Goal: Transaction & Acquisition: Obtain resource

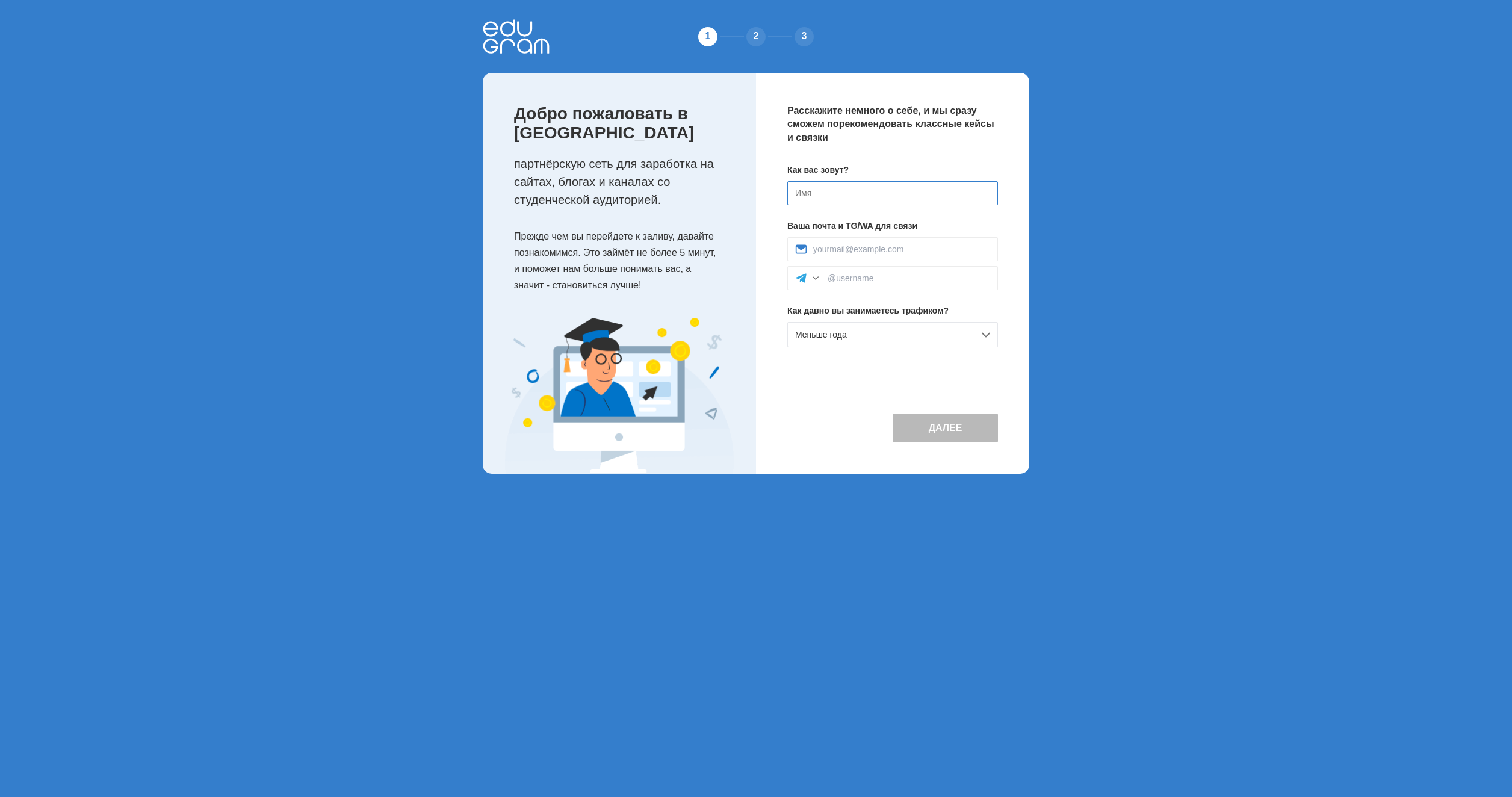
click at [816, 186] on input at bounding box center [893, 193] width 211 height 24
type input "[PERSON_NAME]"
click at [874, 253] on input at bounding box center [901, 249] width 177 height 10
type input "artur1997avetisyan@yandex.ru"
click at [877, 282] on input at bounding box center [909, 278] width 162 height 10
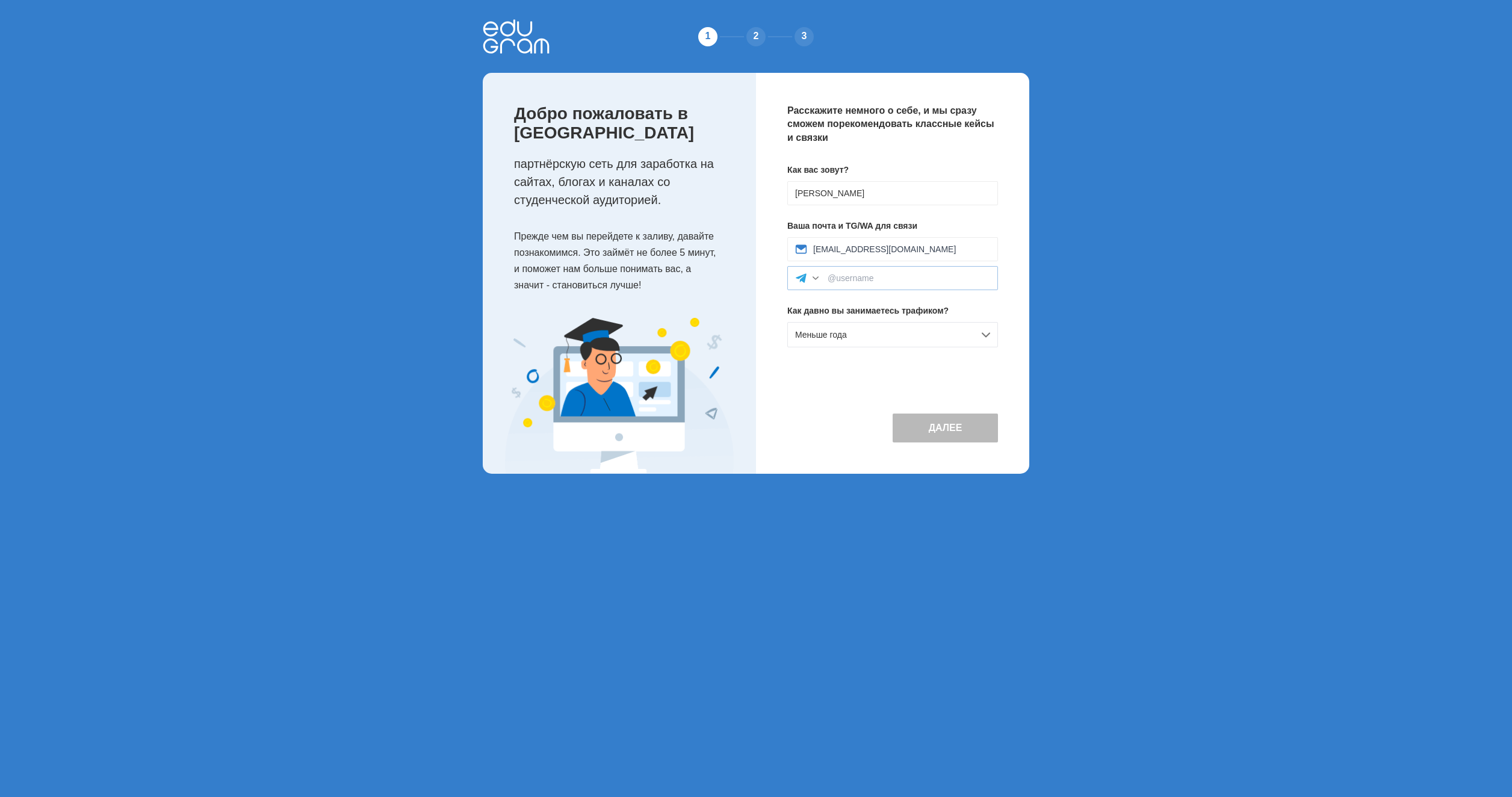
click at [809, 277] on div at bounding box center [809, 278] width 27 height 12
click at [814, 277] on div at bounding box center [815, 278] width 12 height 12
click at [843, 332] on span "Меньше года" at bounding box center [821, 335] width 52 height 10
click at [843, 365] on div "Новичок (только знакомлюсь)" at bounding box center [893, 361] width 210 height 24
click at [873, 286] on div at bounding box center [893, 278] width 211 height 24
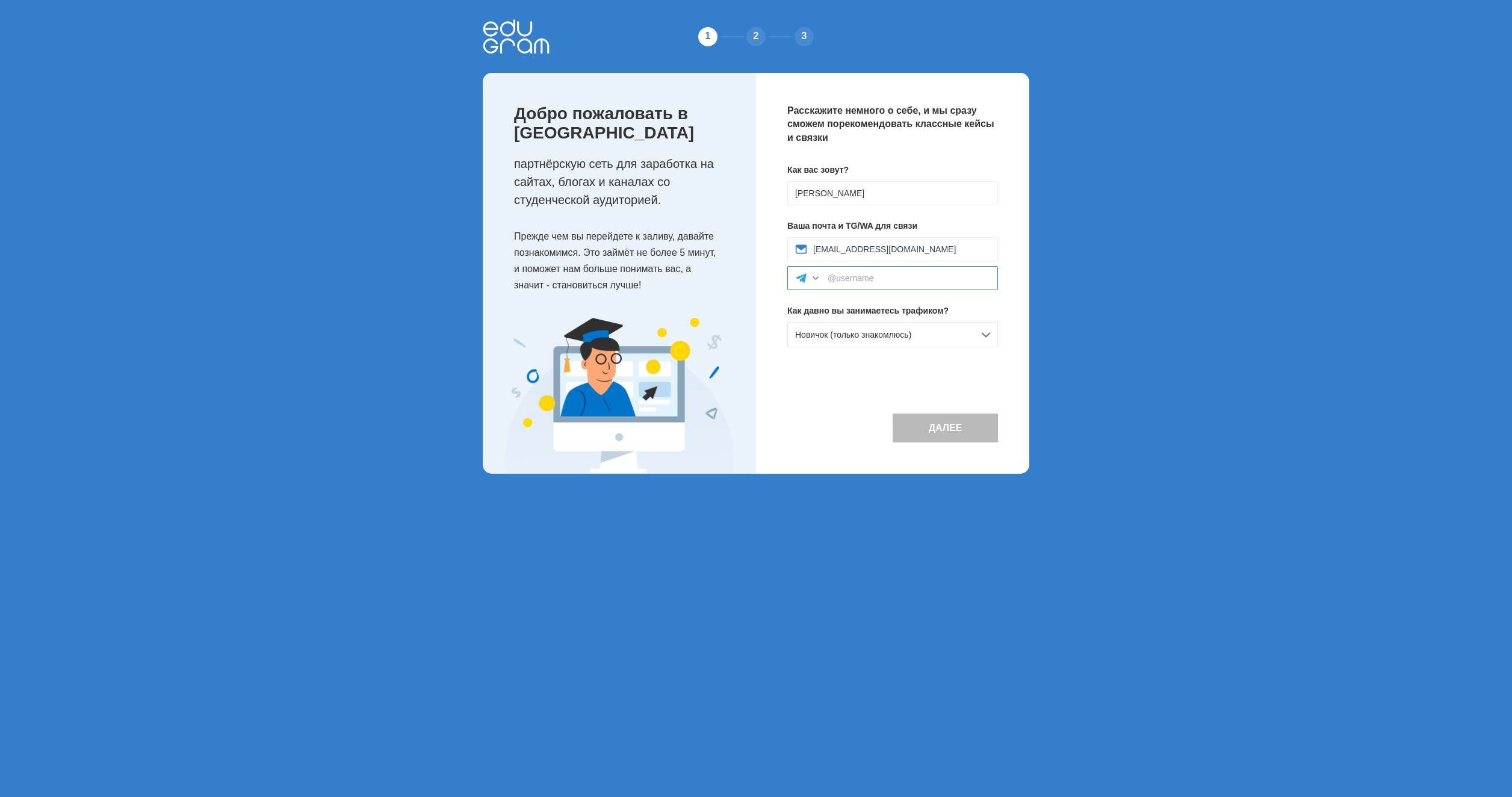
click at [856, 277] on input at bounding box center [909, 278] width 162 height 10
click at [810, 284] on div at bounding box center [815, 278] width 12 height 12
click at [826, 277] on div "Telegram WhatsApp" at bounding box center [893, 278] width 211 height 24
click at [810, 279] on div at bounding box center [815, 278] width 12 height 12
click at [876, 285] on div at bounding box center [893, 278] width 211 height 24
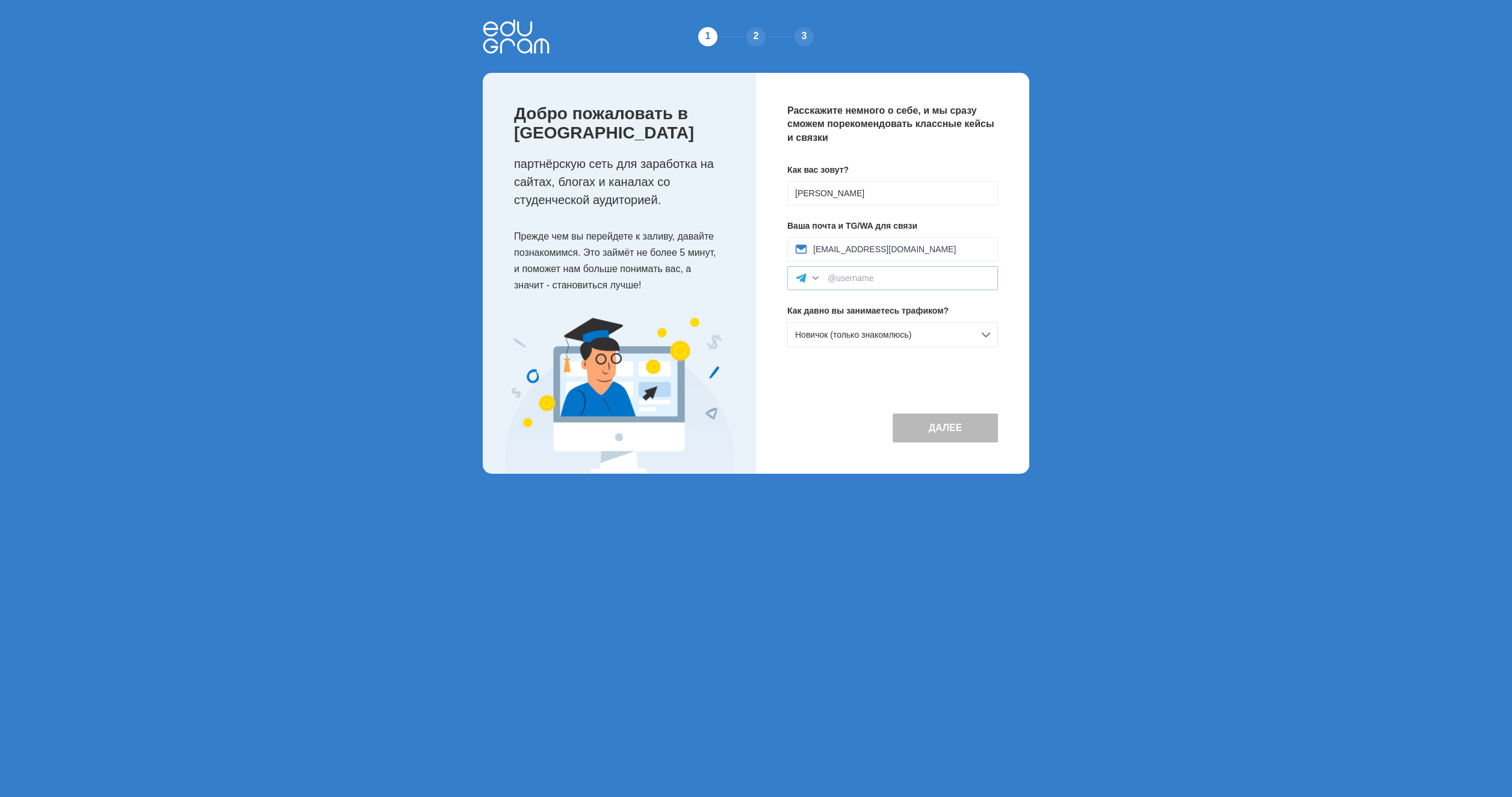
click at [810, 282] on div at bounding box center [815, 278] width 12 height 12
click at [818, 329] on div "WhatsApp" at bounding box center [893, 332] width 210 height 27
click at [841, 277] on input at bounding box center [909, 278] width 162 height 10
type input "9"
click at [813, 277] on div at bounding box center [815, 278] width 12 height 12
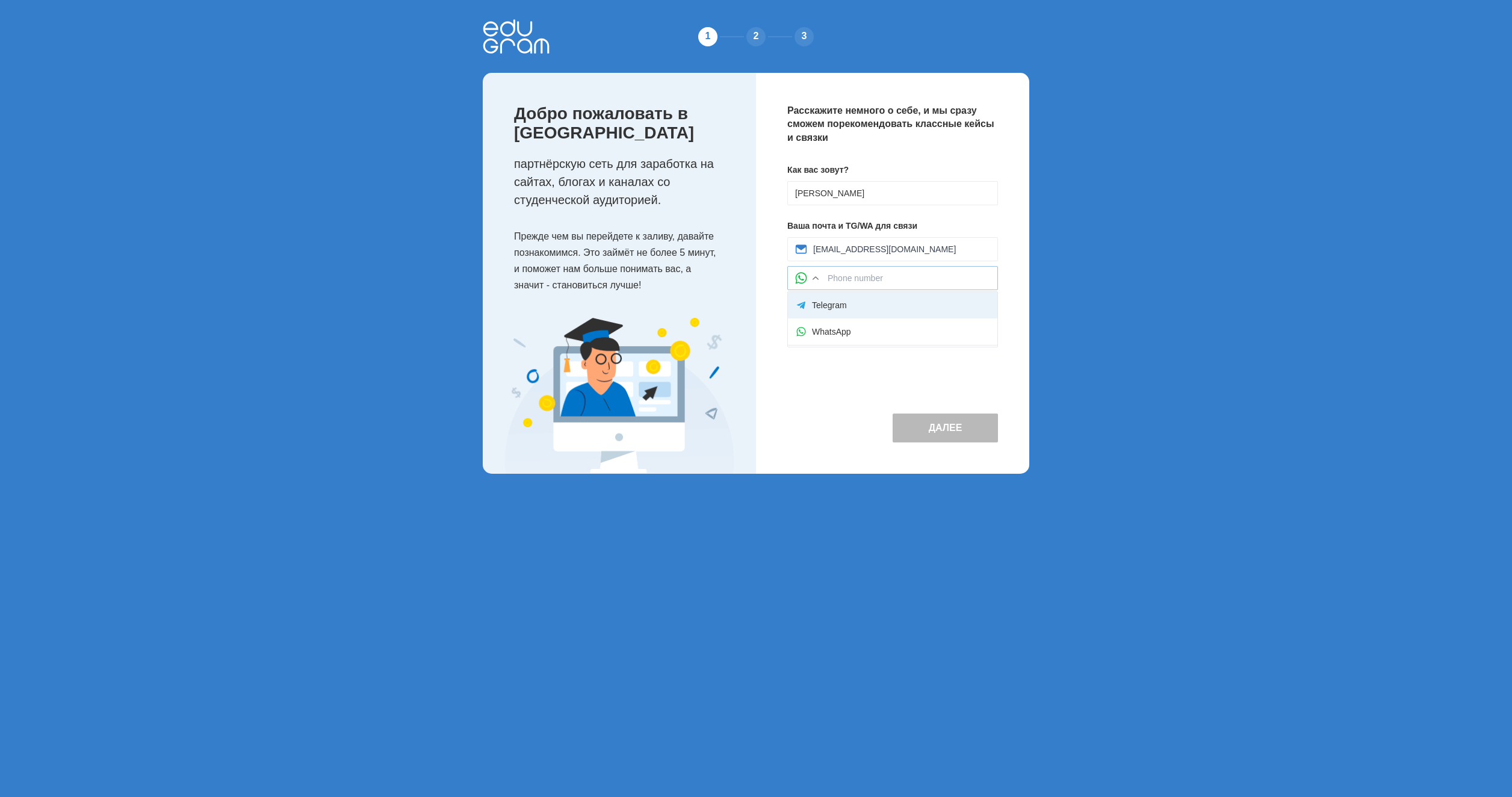
click at [817, 303] on div "Telegram" at bounding box center [893, 305] width 210 height 27
click at [856, 278] on input at bounding box center [909, 278] width 162 height 10
type input """
type input "@hayarch"
click at [926, 436] on button "Далее" at bounding box center [945, 428] width 105 height 29
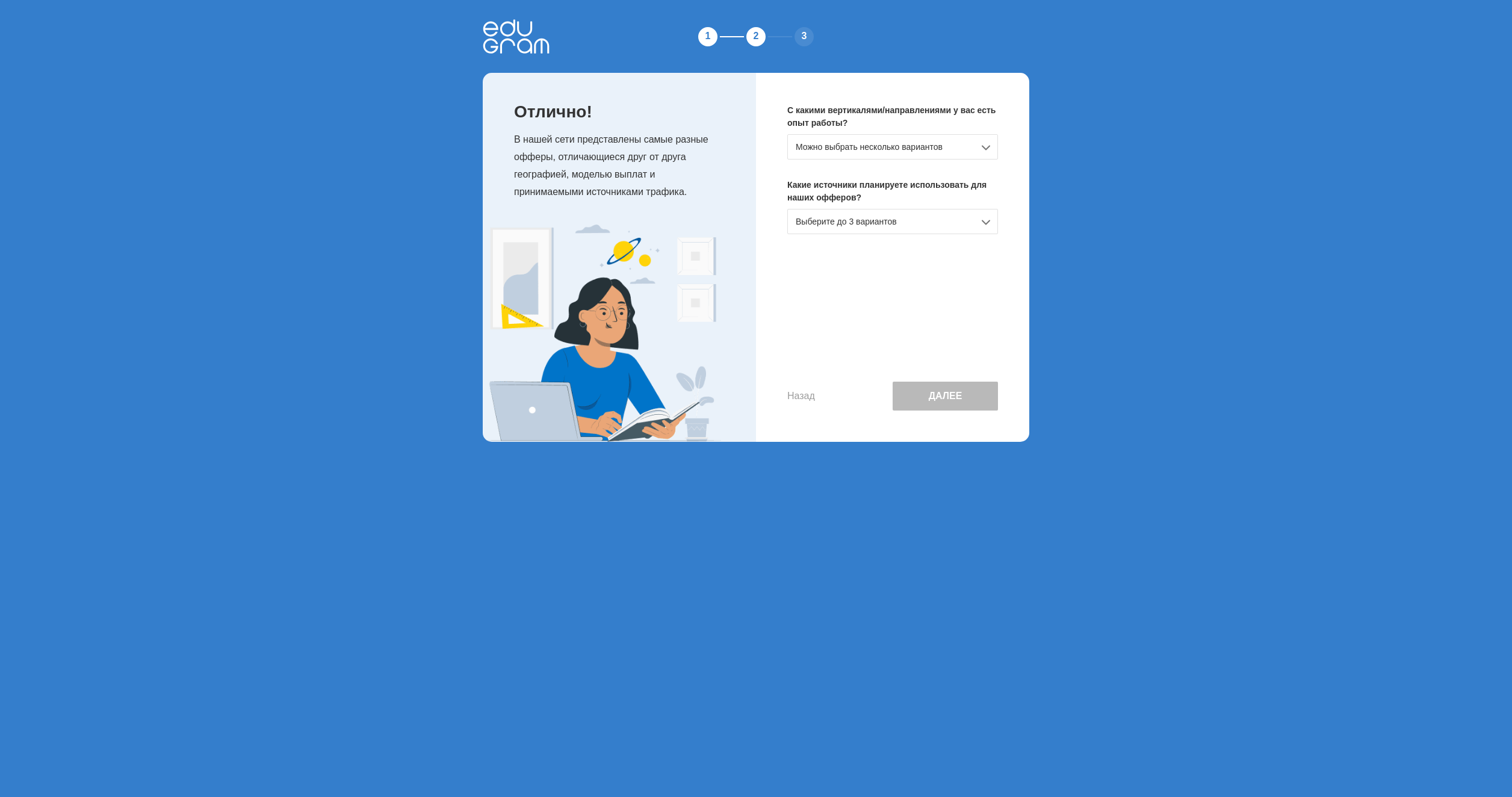
click at [895, 157] on div "Можно выбрать несколько вариантов" at bounding box center [893, 146] width 211 height 25
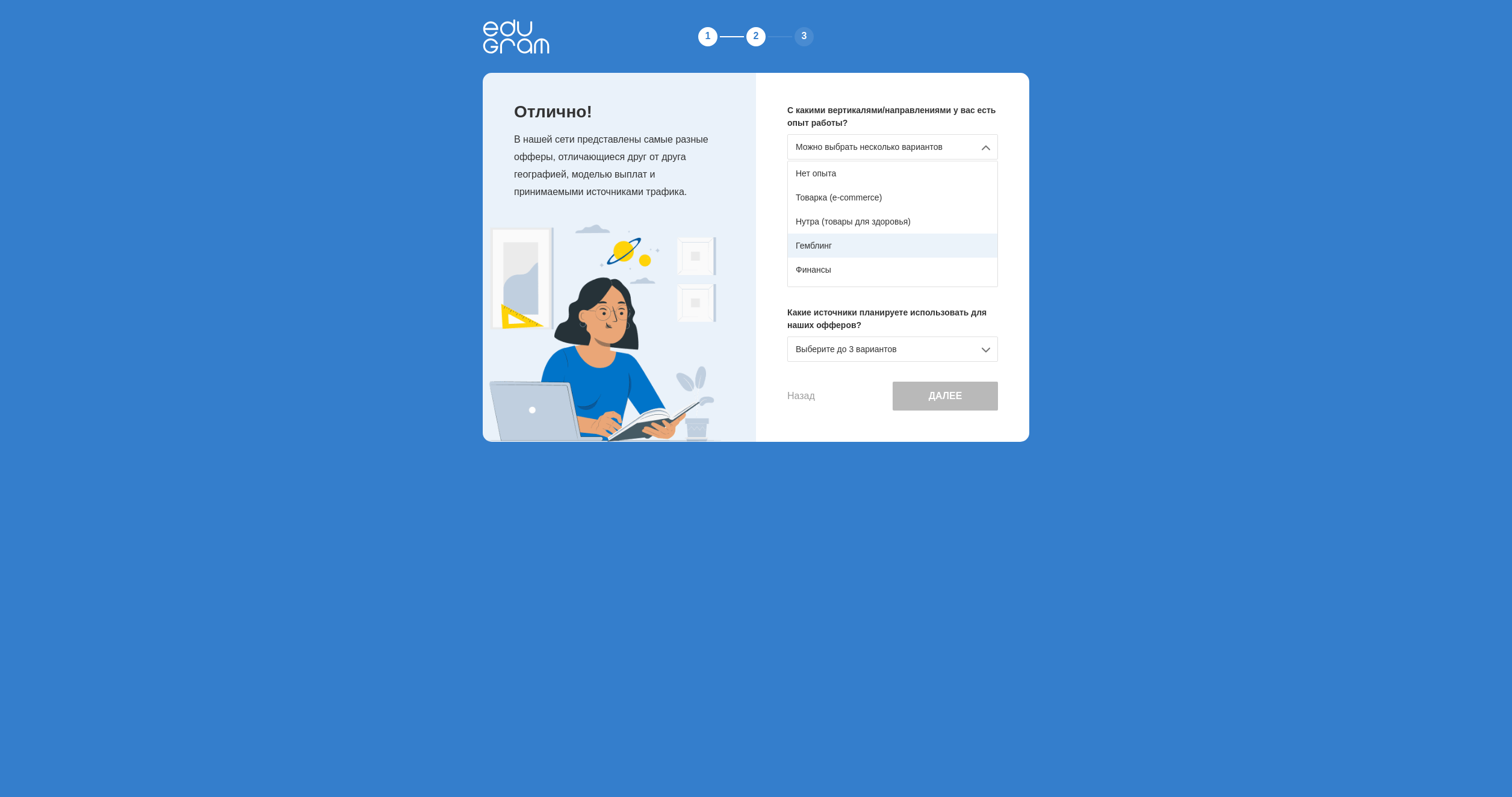
click at [885, 242] on div "Гемблинг" at bounding box center [893, 245] width 210 height 24
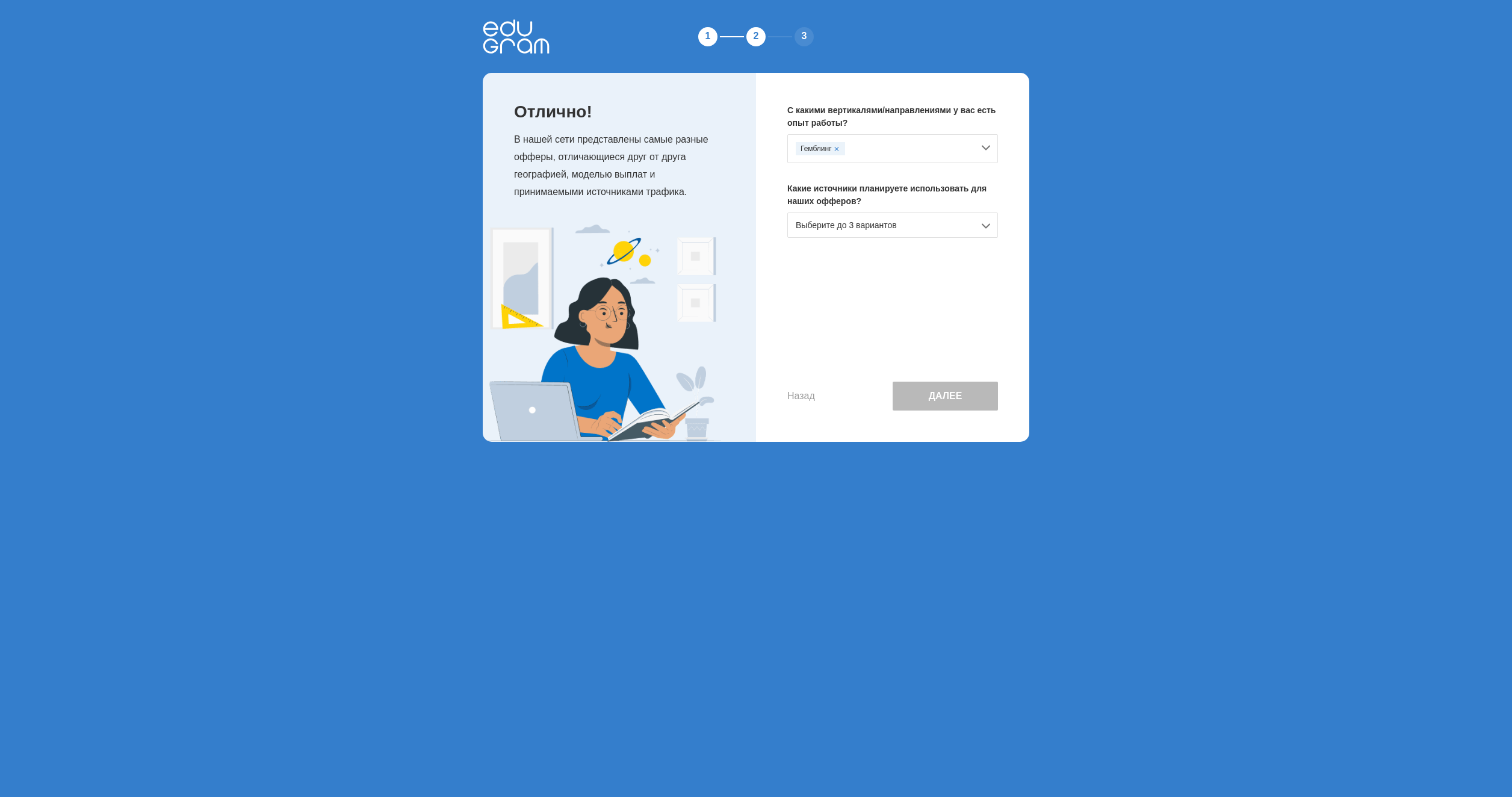
click at [879, 150] on div "Гемблинг" at bounding box center [885, 148] width 178 height 13
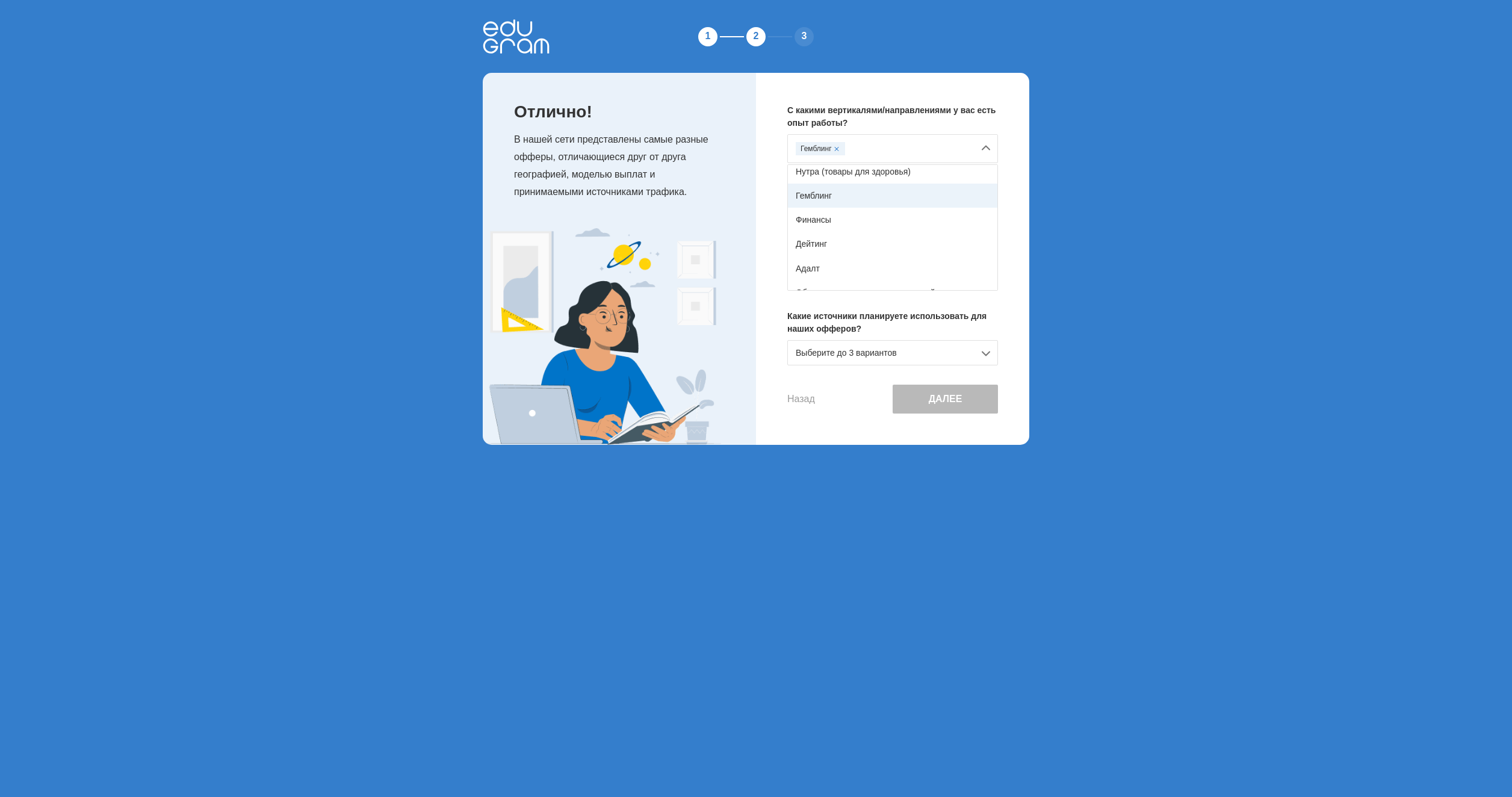
scroll to position [60, 0]
click at [898, 213] on div "Финансы" at bounding box center [893, 212] width 210 height 24
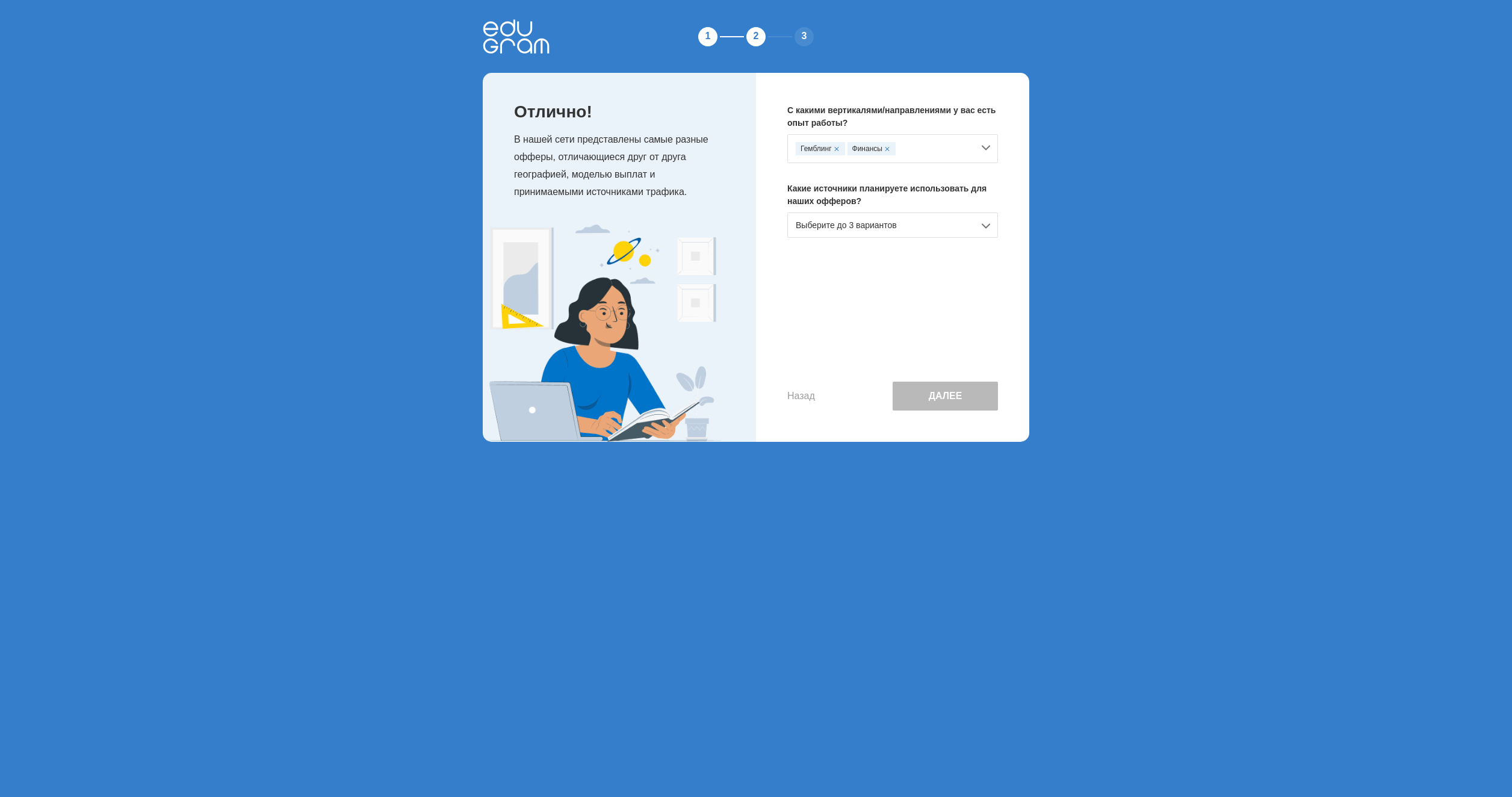
click at [933, 154] on div "Гемблинг Финансы" at bounding box center [885, 148] width 178 height 13
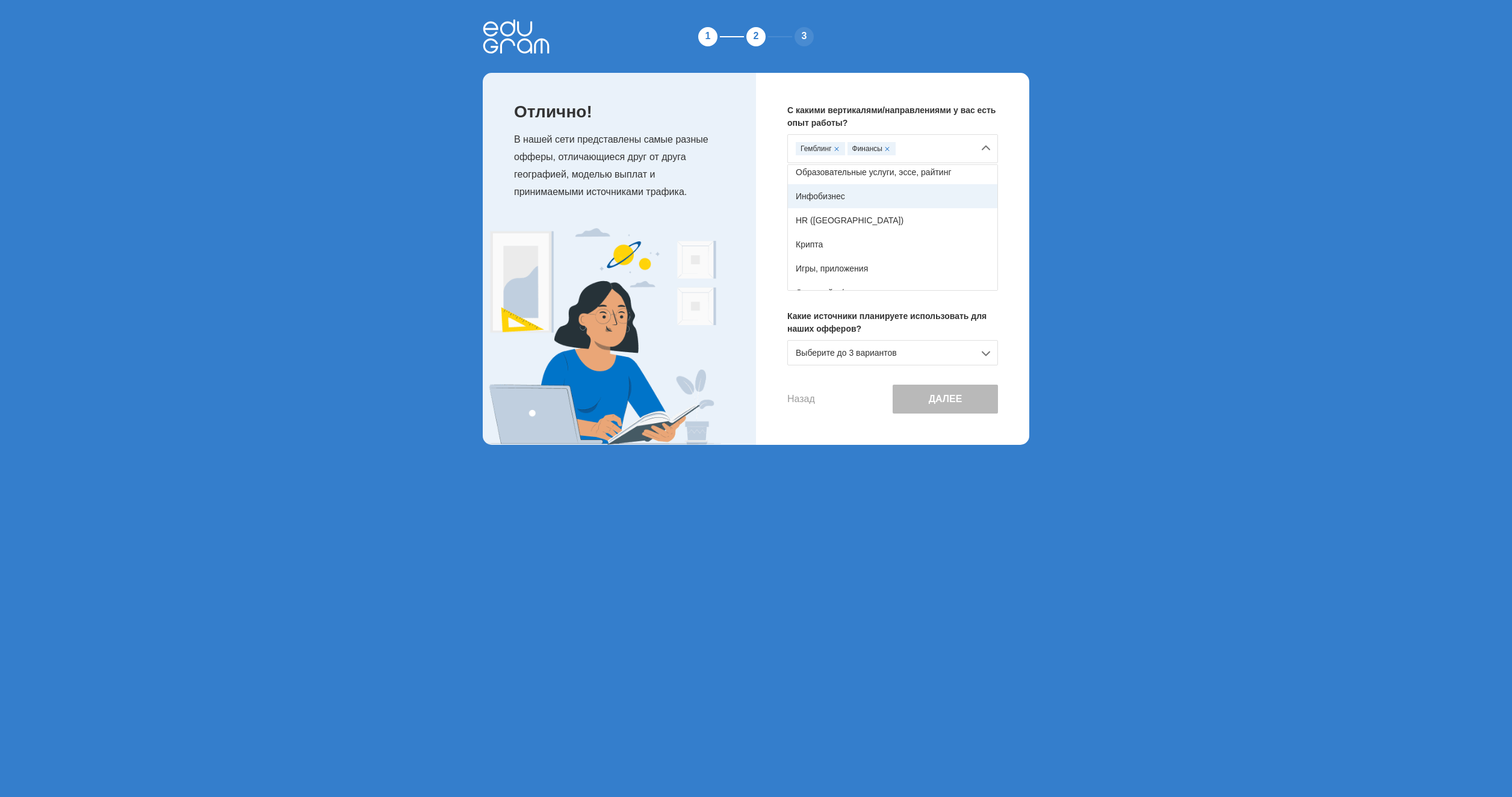
scroll to position [180, 0]
click at [886, 243] on div "Крипта" at bounding box center [893, 237] width 210 height 24
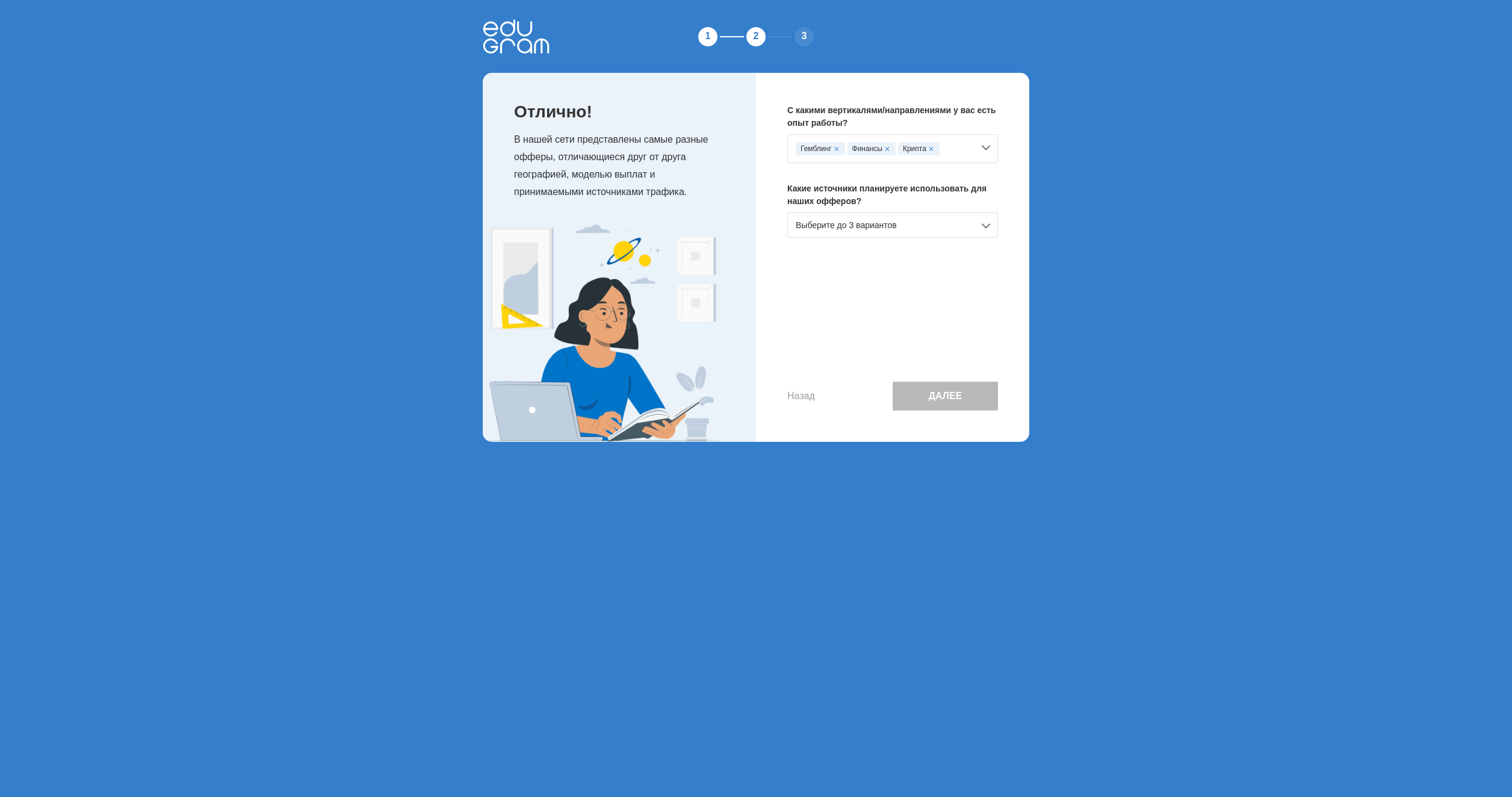
click at [952, 147] on div "Гемблинг Финансы Крипта" at bounding box center [885, 148] width 178 height 13
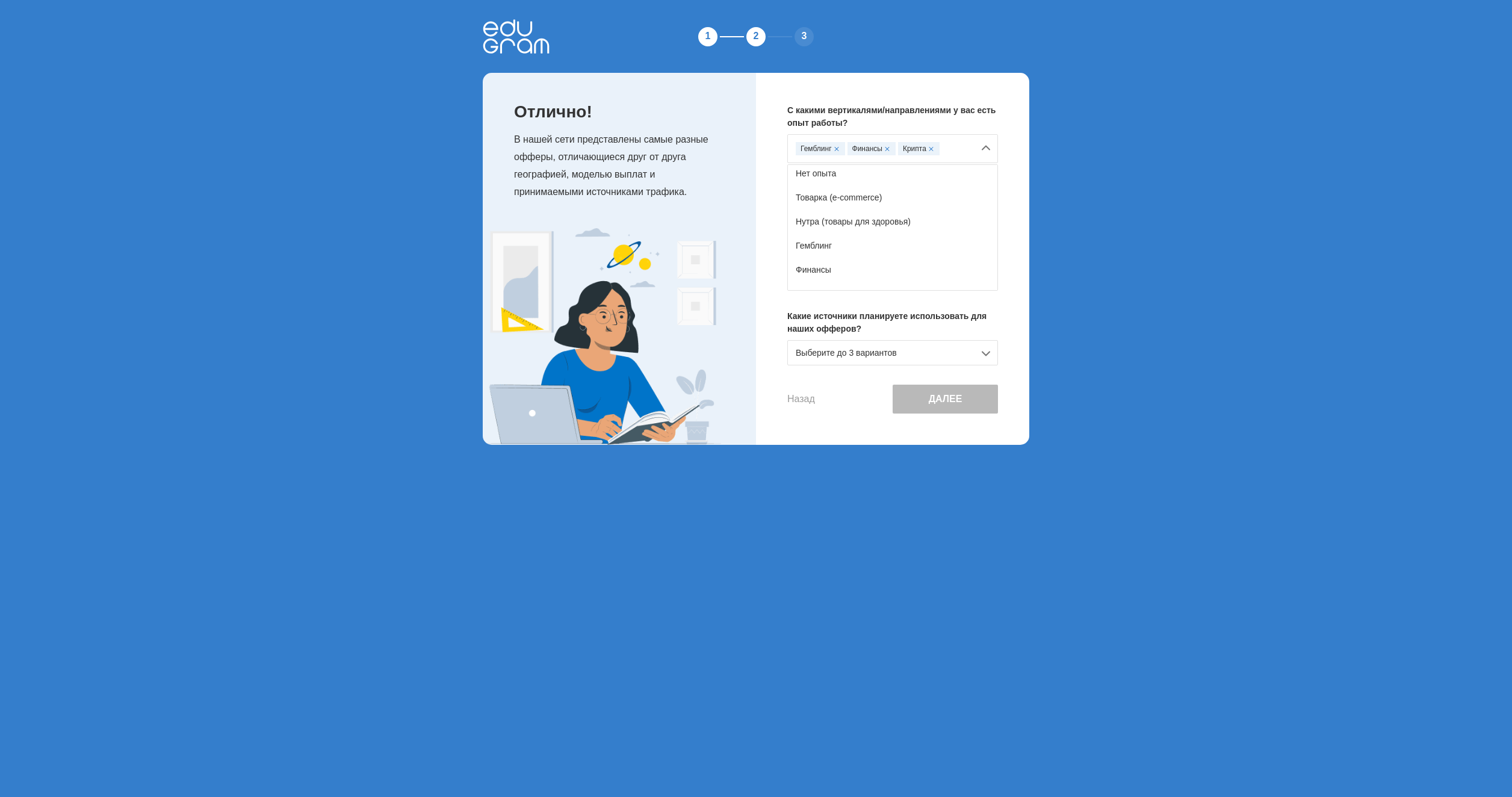
scroll to position [0, 0]
click at [877, 303] on div "С какими вертикалями/направлениями у вас есть опыт работы? Гемблинг Финансы Кри…" at bounding box center [893, 259] width 273 height 372
click at [911, 351] on div "Выберите до 3 вариантов" at bounding box center [893, 353] width 211 height 25
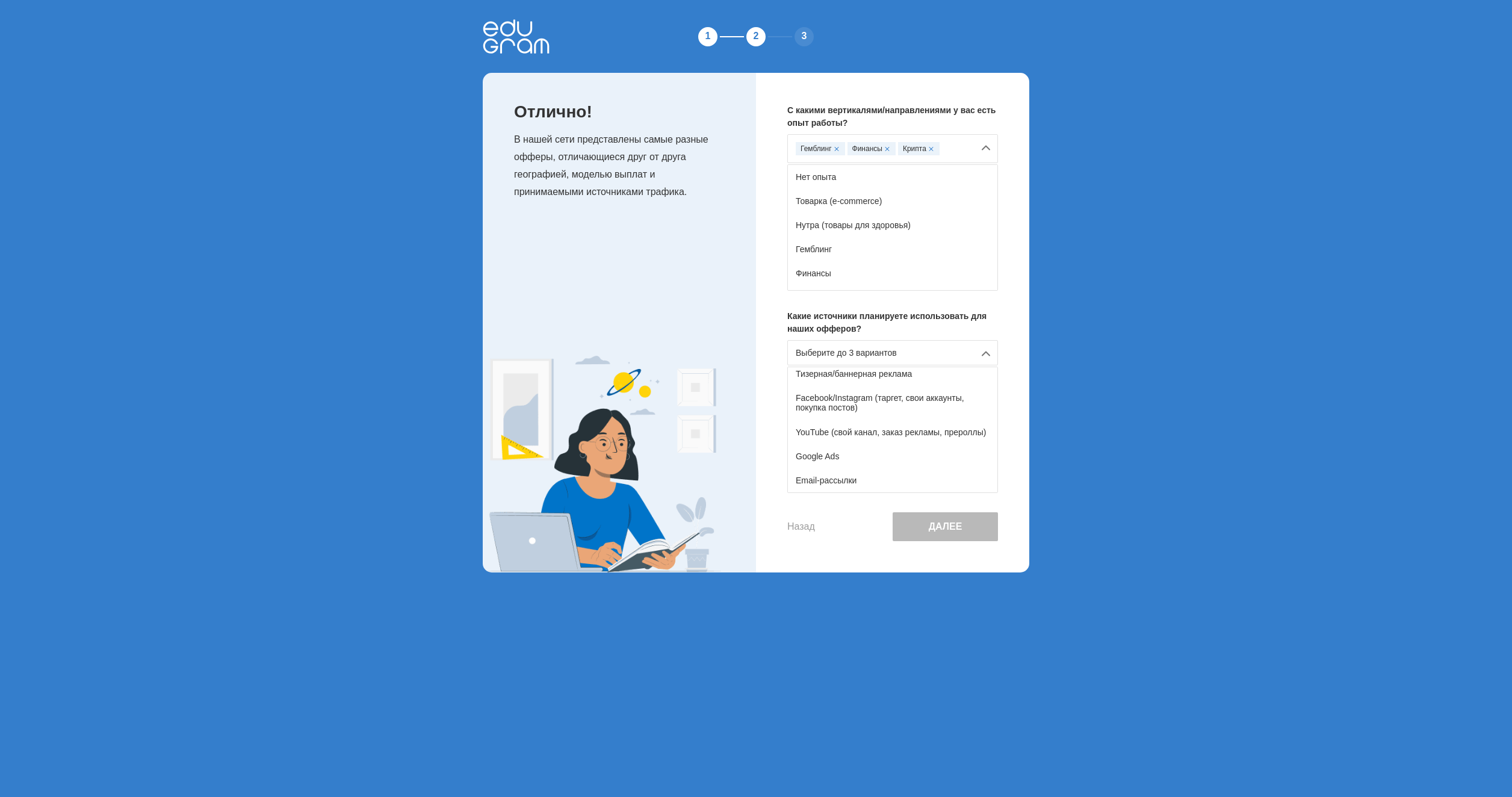
scroll to position [60, 0]
click at [878, 428] on div "YouTube (свой канал, заказ рекламы, прероллы)" at bounding box center [893, 425] width 210 height 24
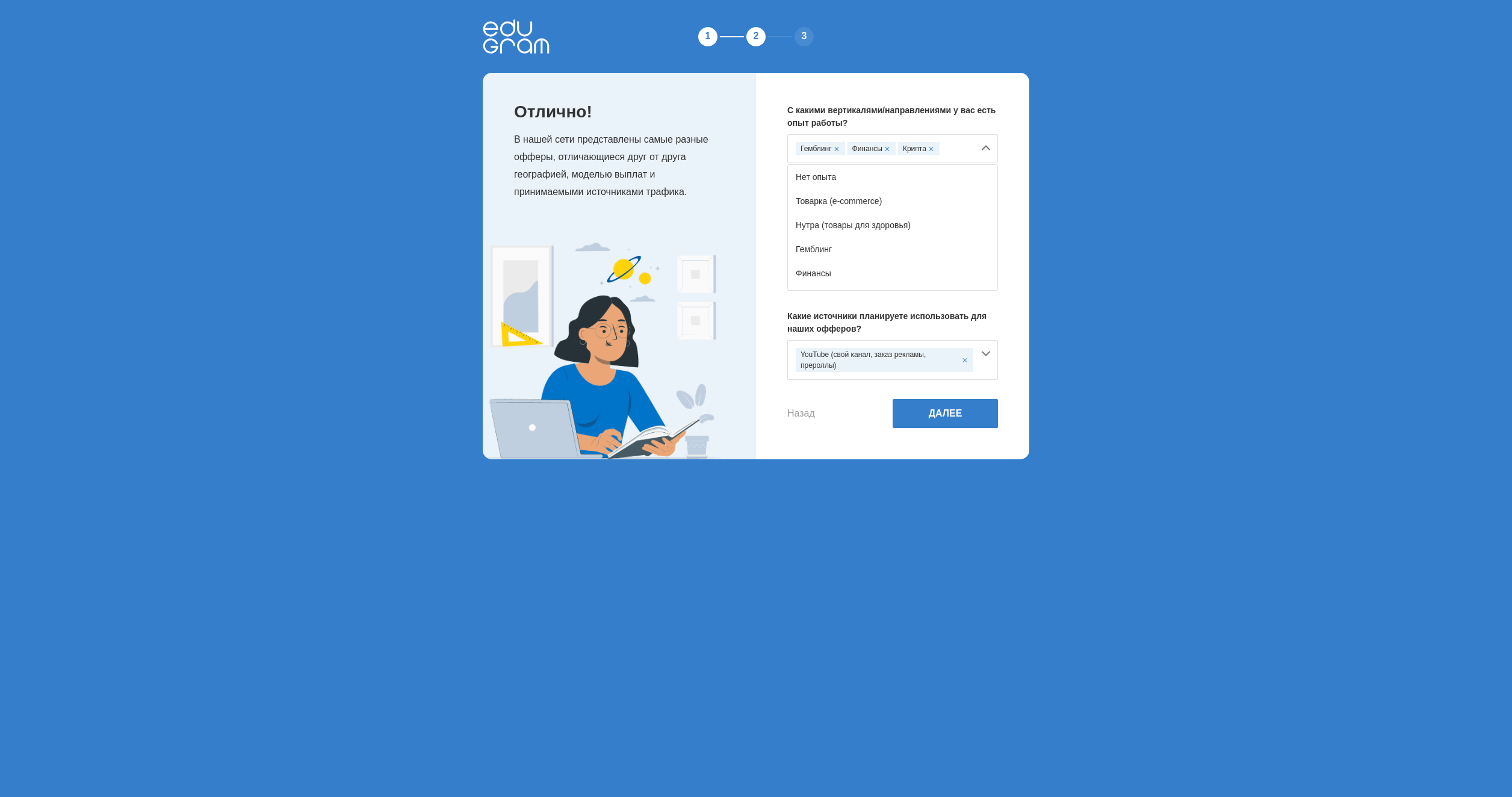
click at [990, 356] on div "YouTube (свой канал, заказ рекламы, прероллы)" at bounding box center [893, 360] width 211 height 40
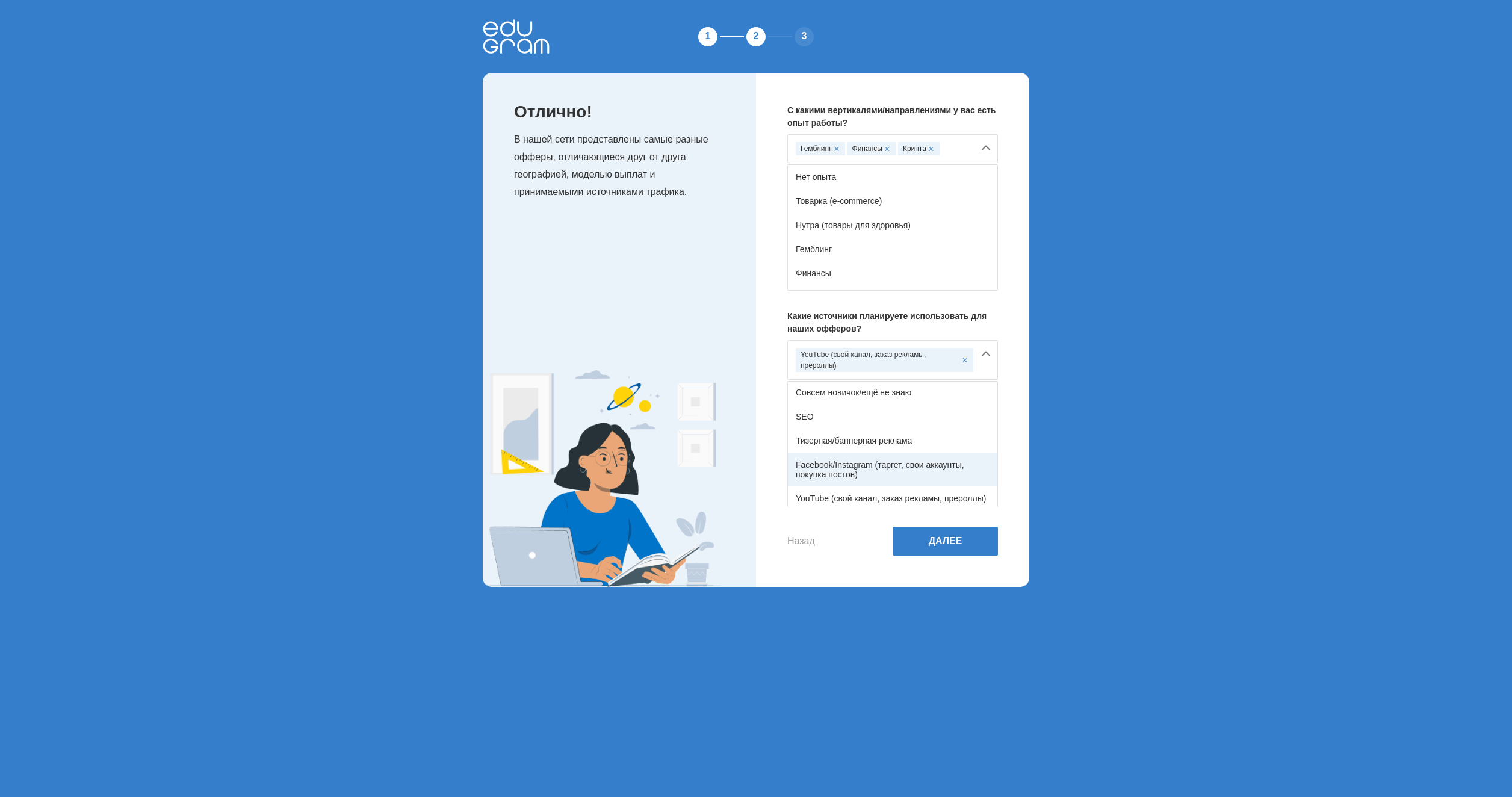
scroll to position [0, 0]
click at [890, 441] on div "Тизерная/баннерная реклама" at bounding box center [893, 441] width 210 height 24
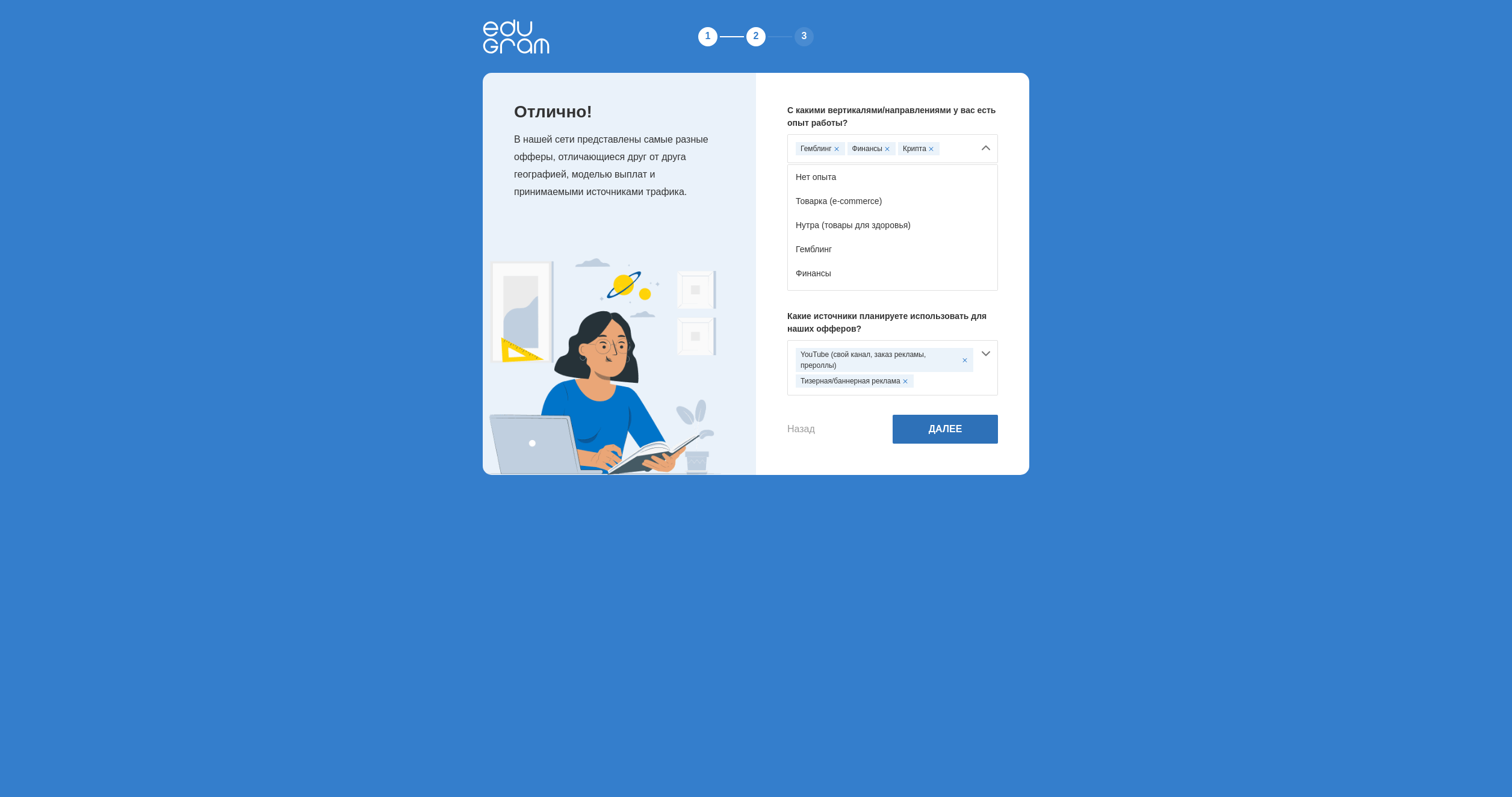
click at [926, 425] on button "Далее" at bounding box center [945, 429] width 105 height 29
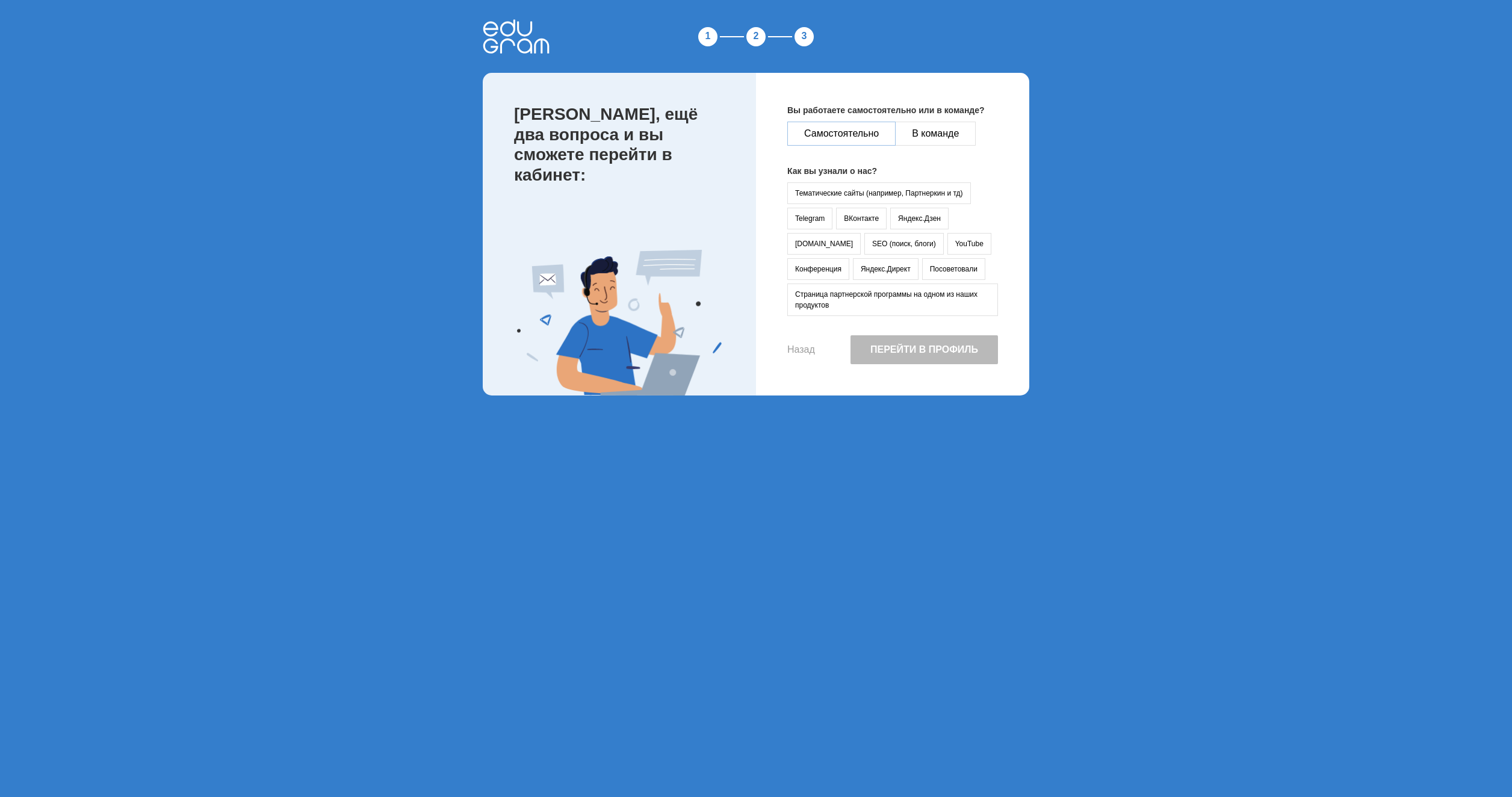
click at [838, 129] on button "Самостоятельно" at bounding box center [841, 133] width 108 height 24
click at [910, 137] on button "В команде" at bounding box center [935, 133] width 80 height 24
click at [851, 132] on button "Самостоятельно" at bounding box center [841, 133] width 108 height 24
click at [947, 245] on button "YouTube" at bounding box center [968, 244] width 44 height 21
click at [866, 354] on button "Перейти в профиль" at bounding box center [924, 350] width 147 height 29
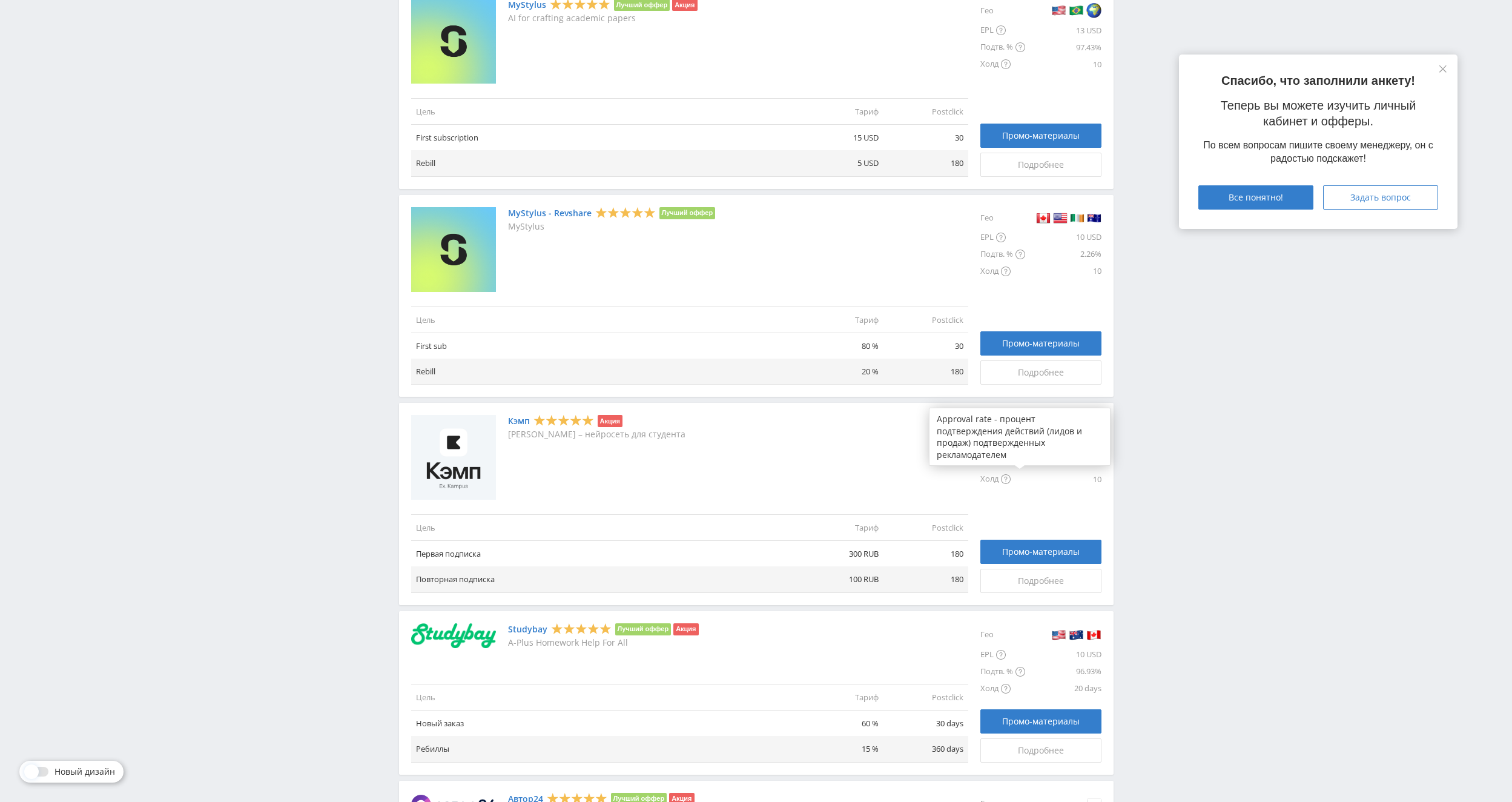
scroll to position [364, 0]
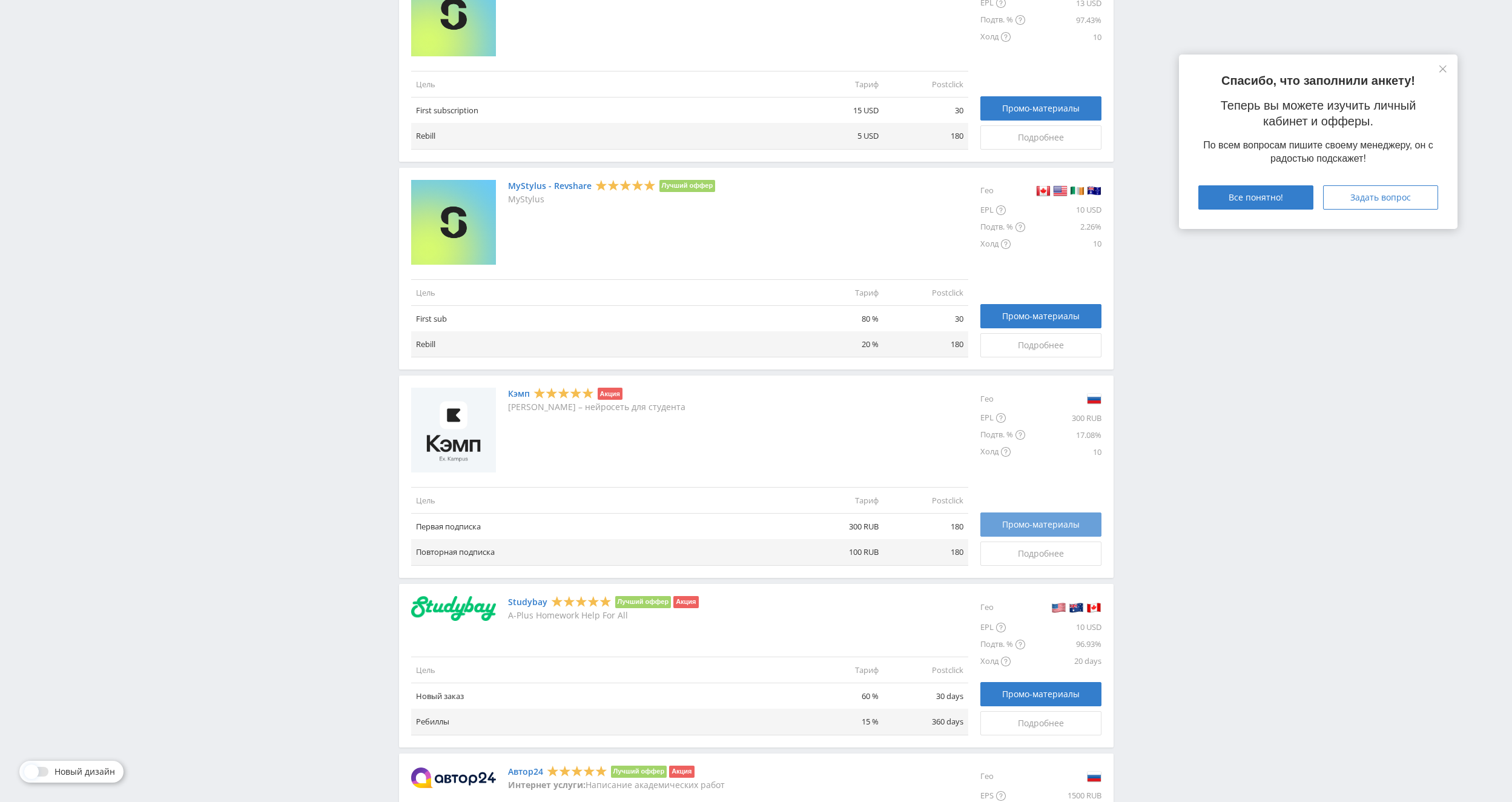
click at [1022, 515] on link "Промо-материалы" at bounding box center [1041, 524] width 121 height 24
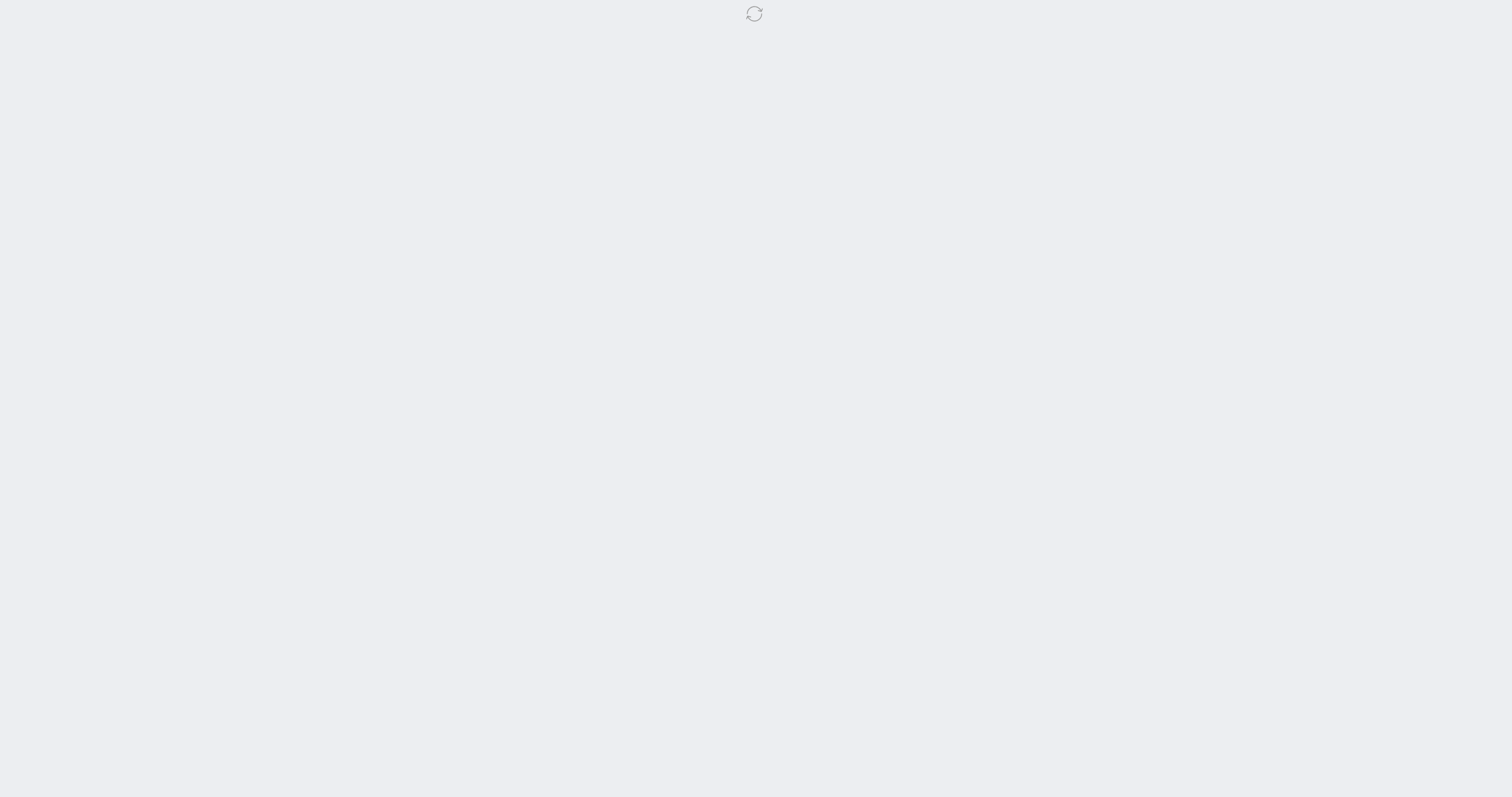
select select "340"
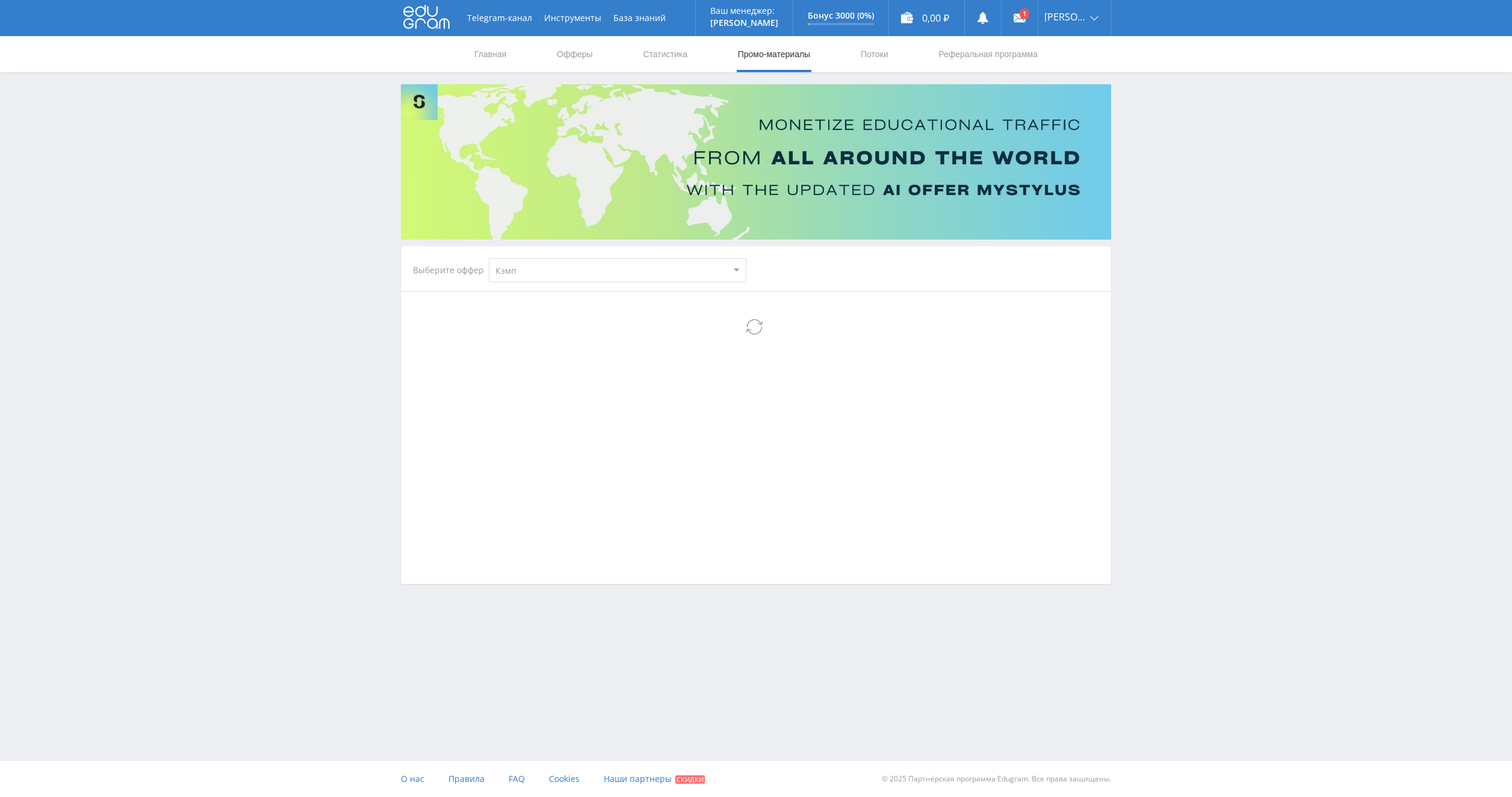
select select "340"
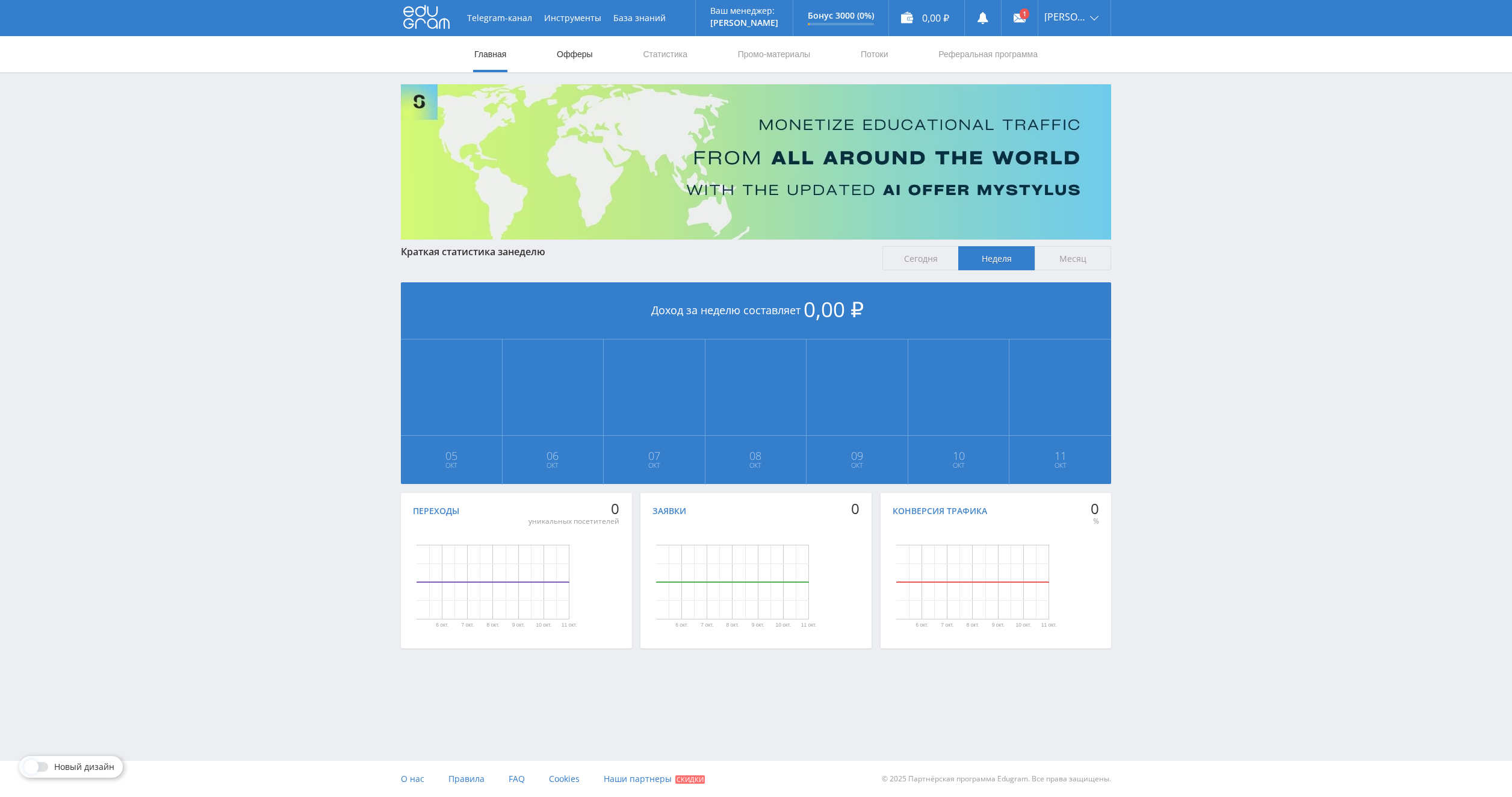
click at [584, 58] on link "Офферы" at bounding box center [574, 54] width 38 height 36
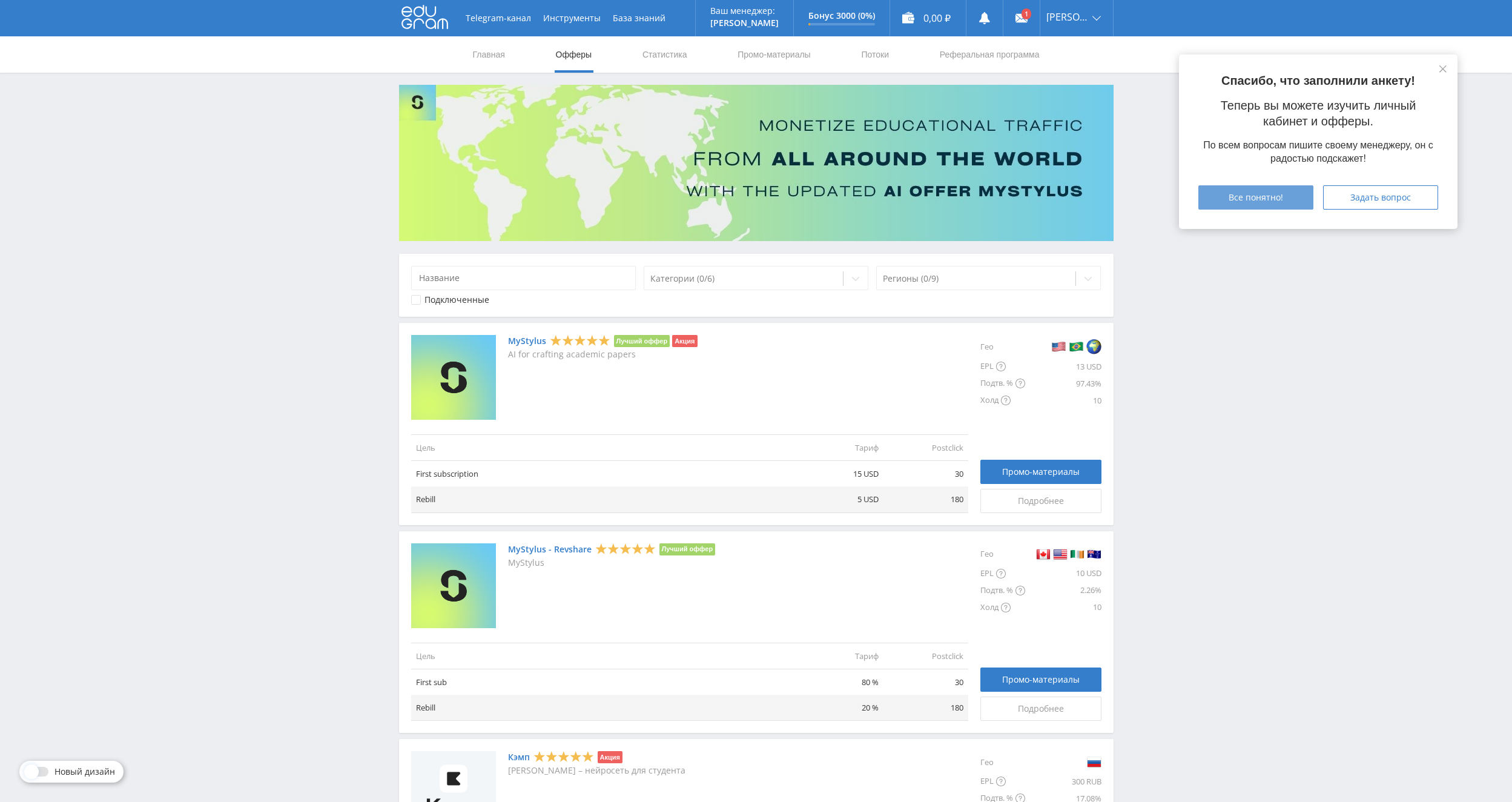
click at [1260, 204] on button "Все понятно!" at bounding box center [1256, 197] width 115 height 24
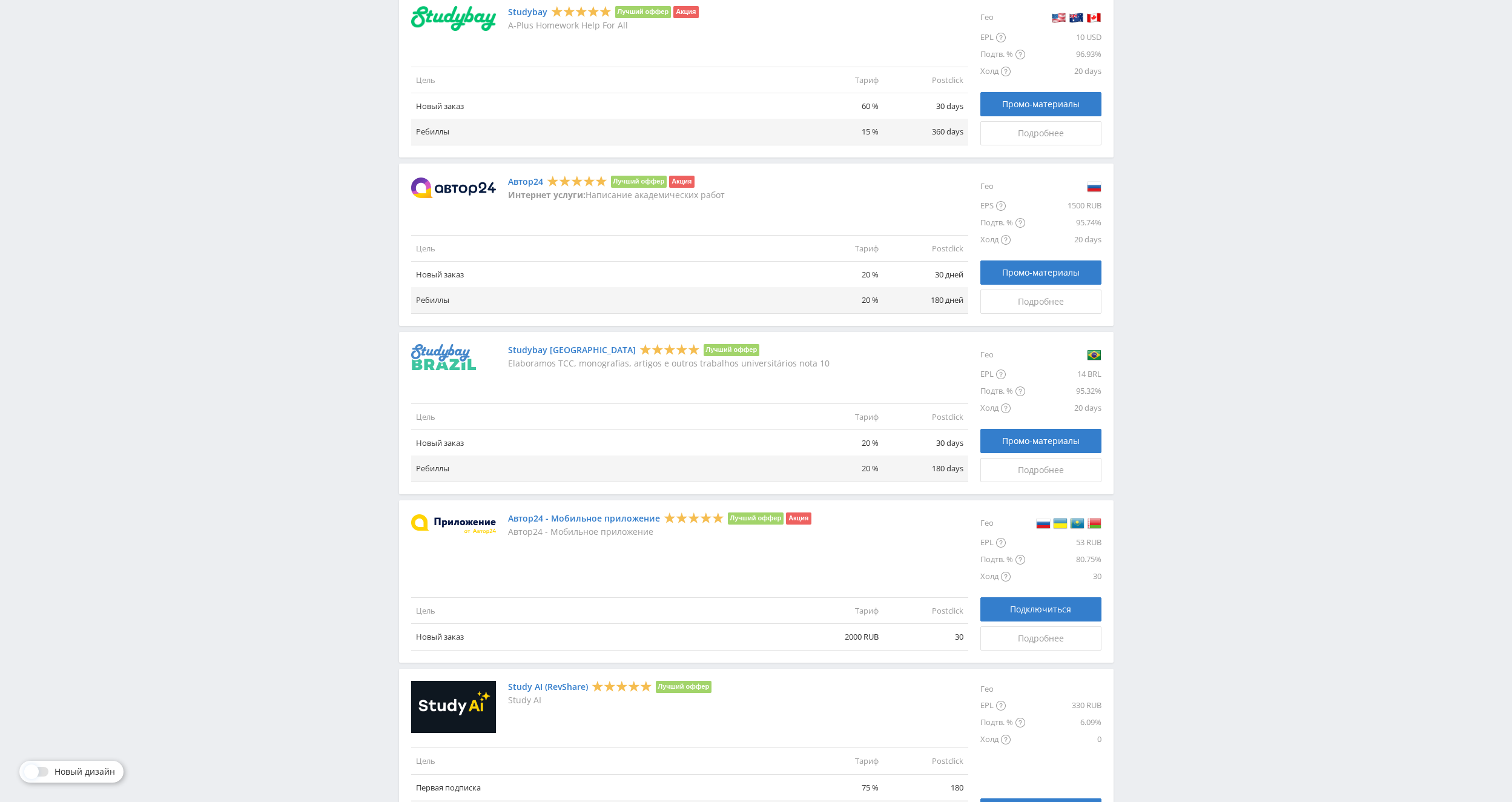
scroll to position [969, 0]
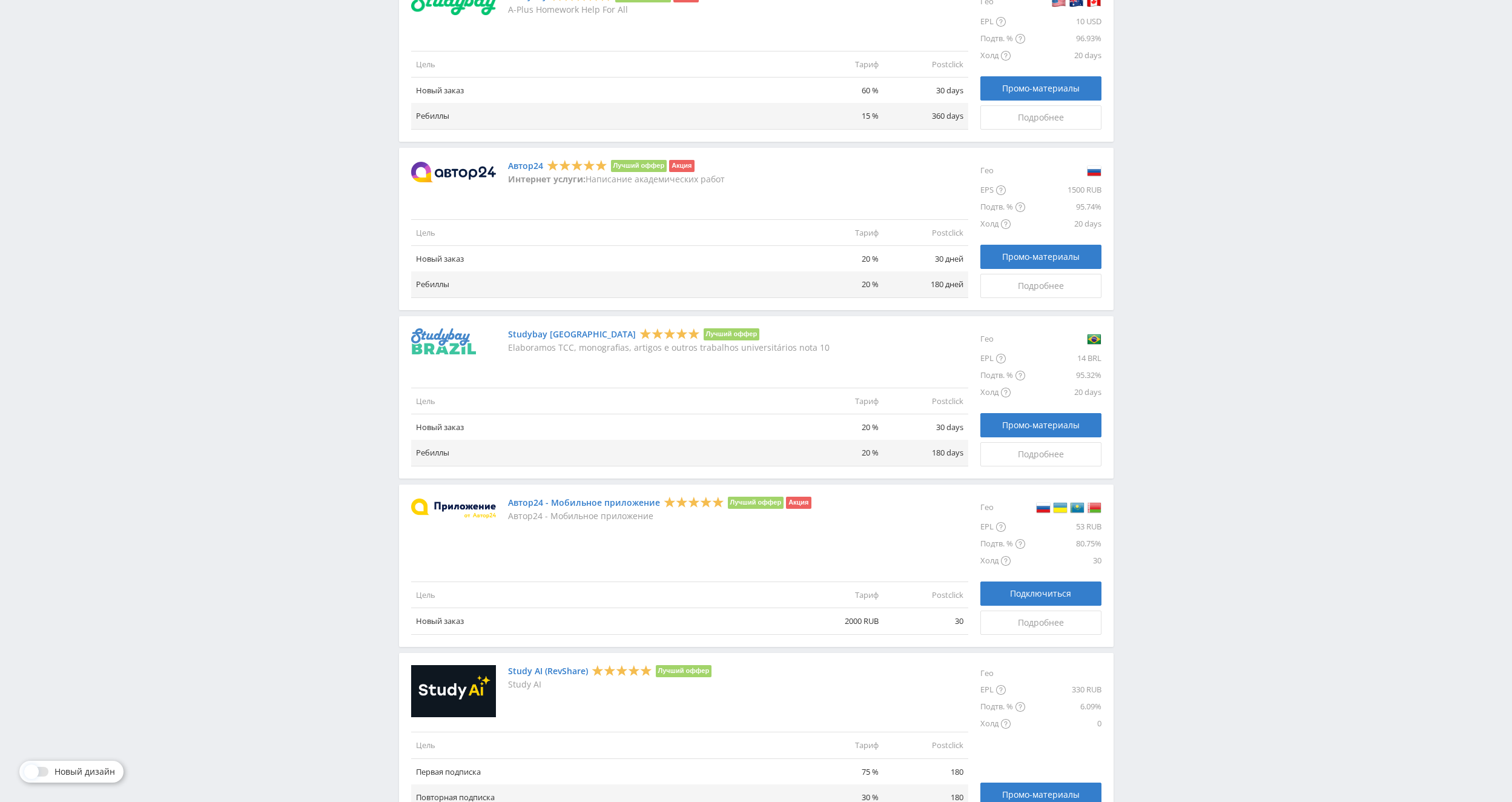
click at [470, 168] on img at bounding box center [453, 172] width 84 height 21
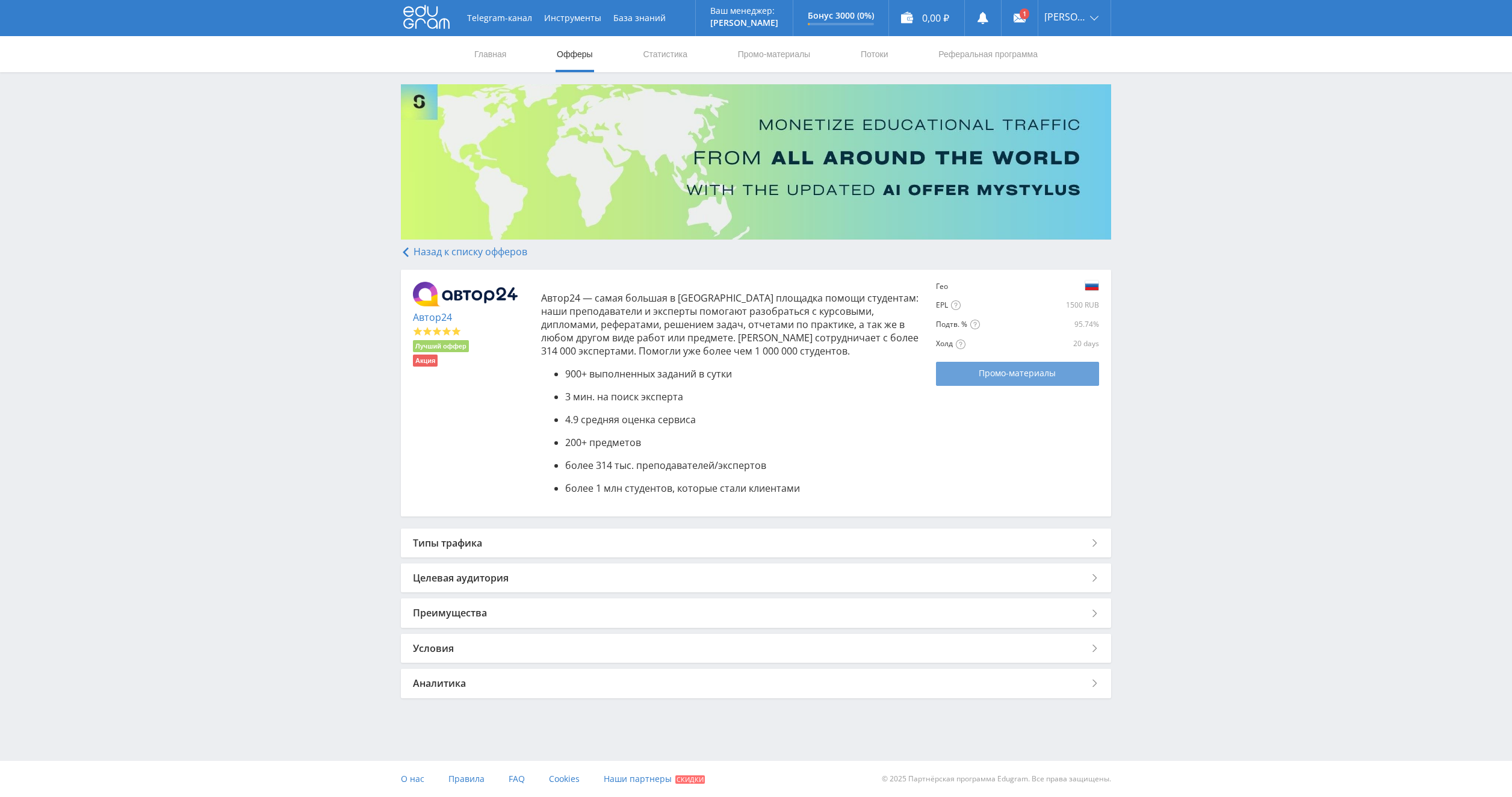
click at [1018, 369] on span "Промо-материалы" at bounding box center [1018, 373] width 77 height 10
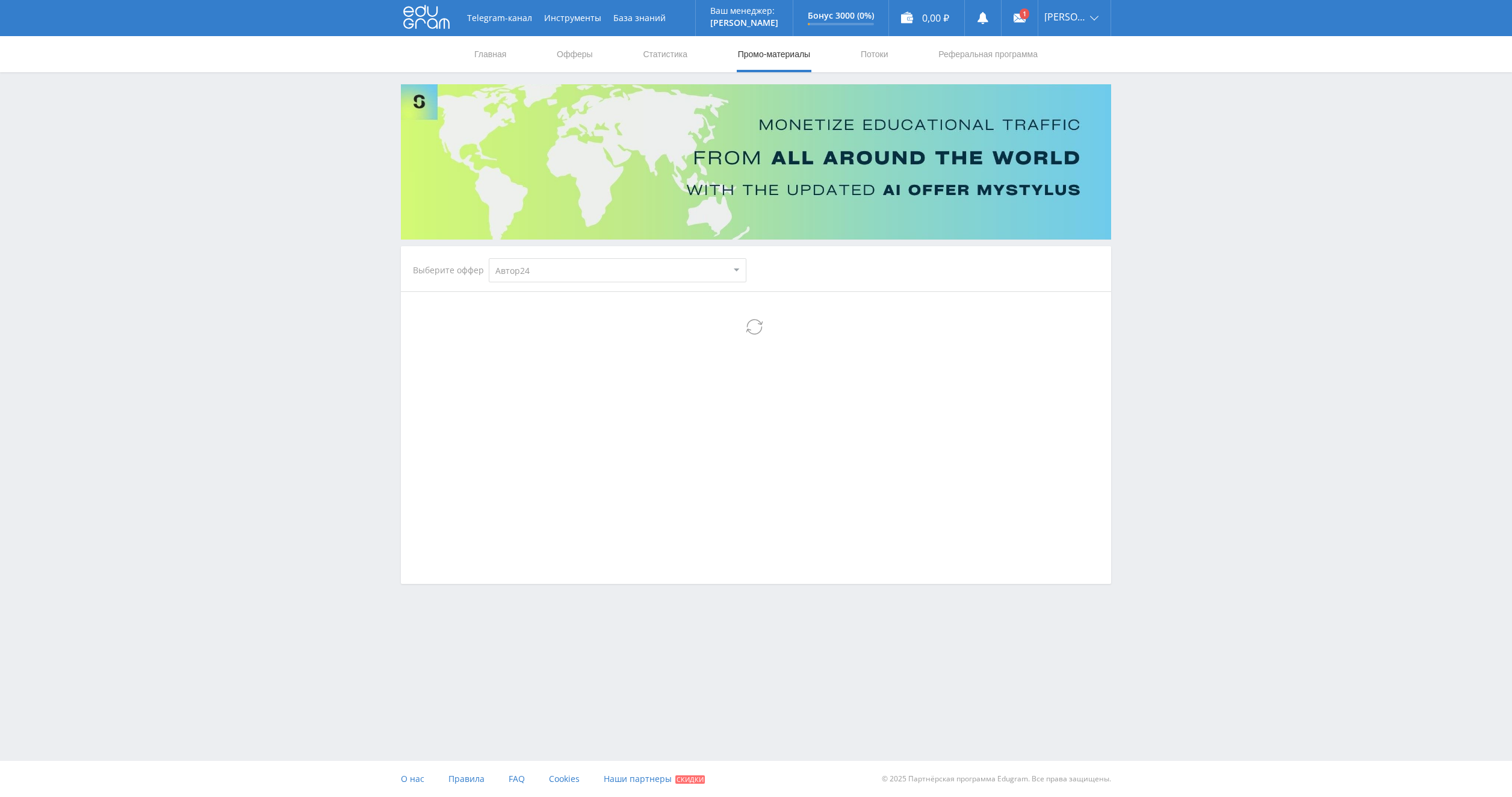
select select "1"
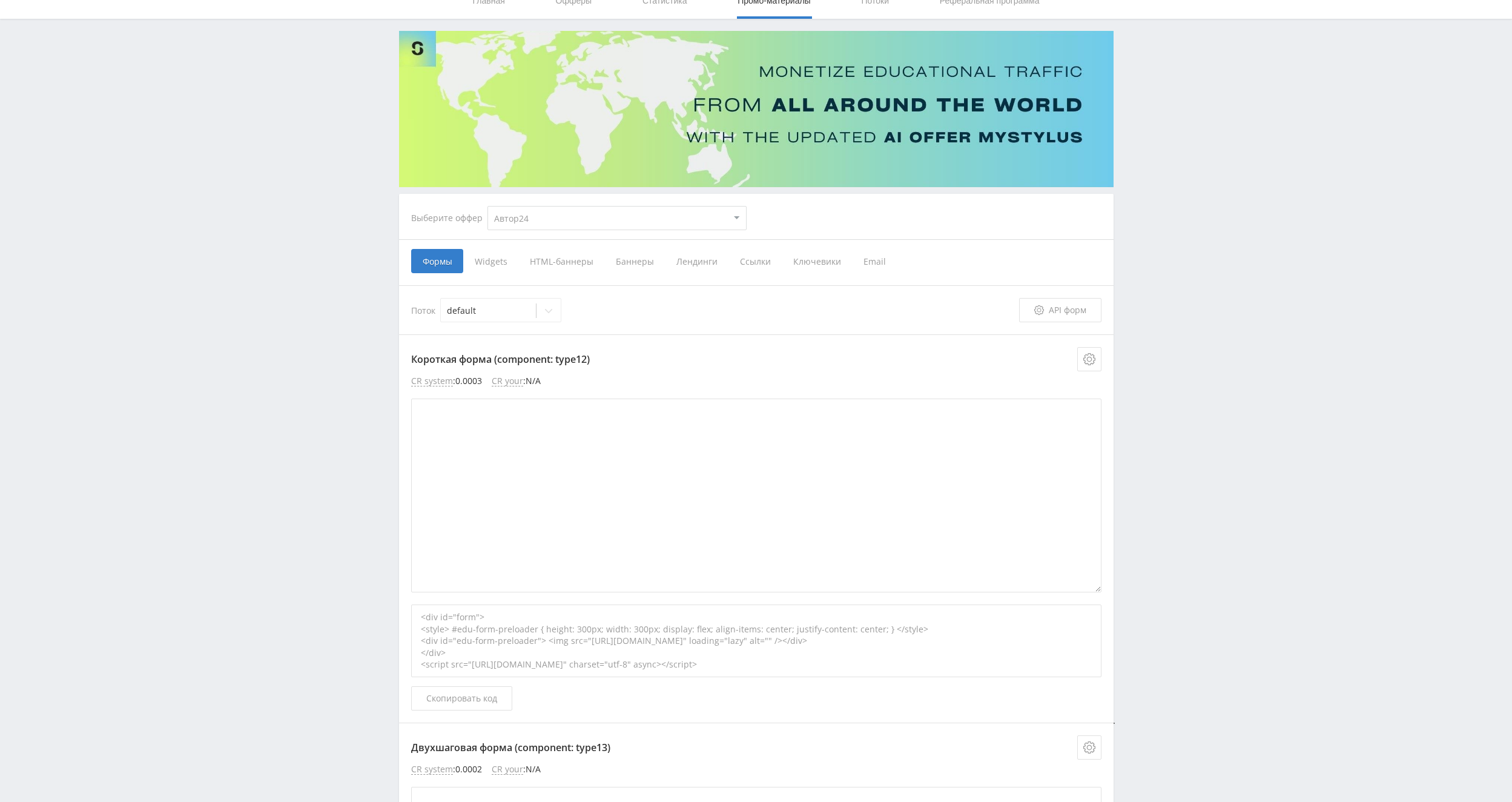
scroll to position [60, 0]
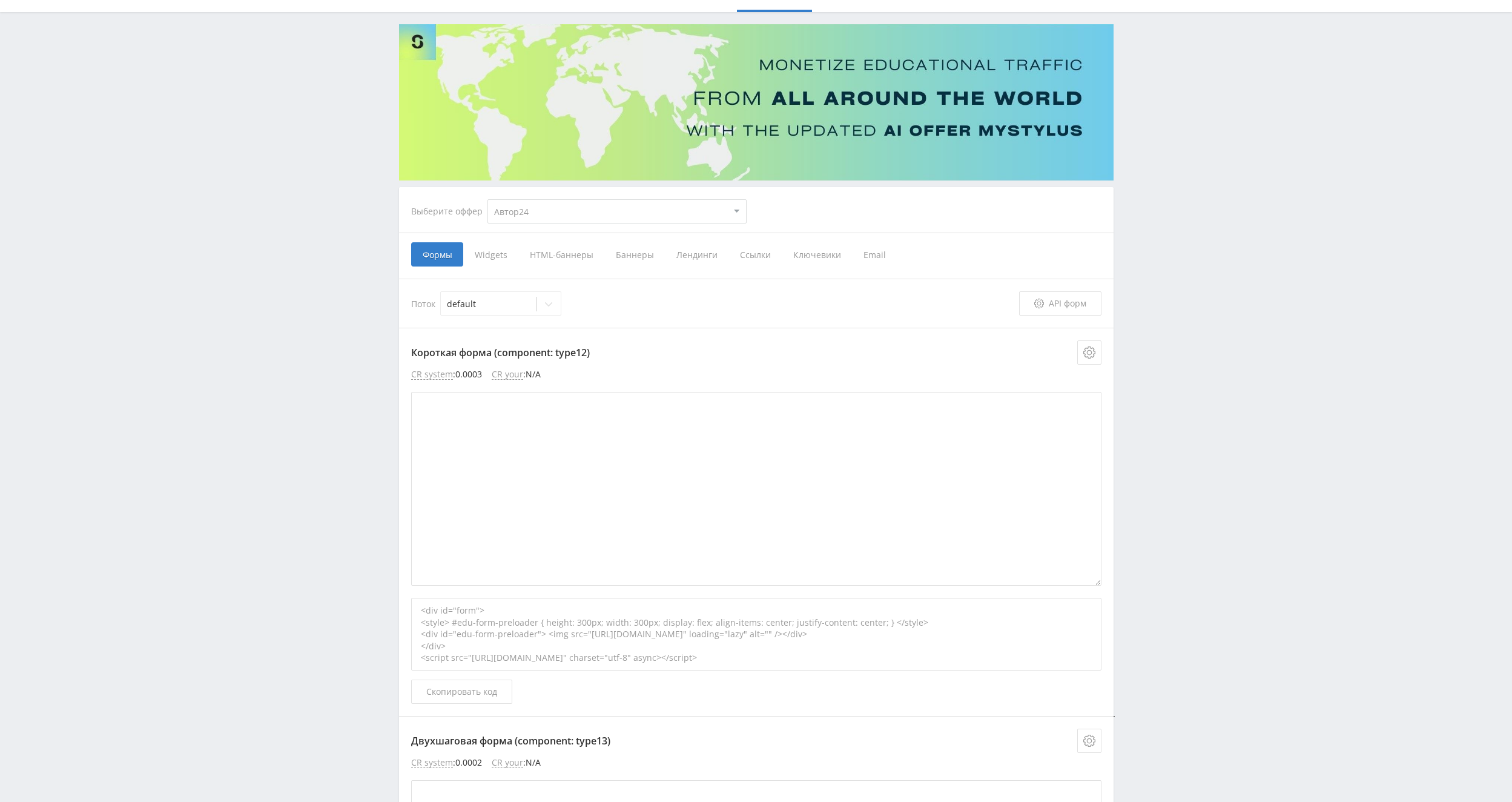
click at [565, 257] on span "HTML-баннеры" at bounding box center [561, 254] width 86 height 24
click at [0, 0] on input "HTML-баннеры" at bounding box center [0, 0] width 0 height 0
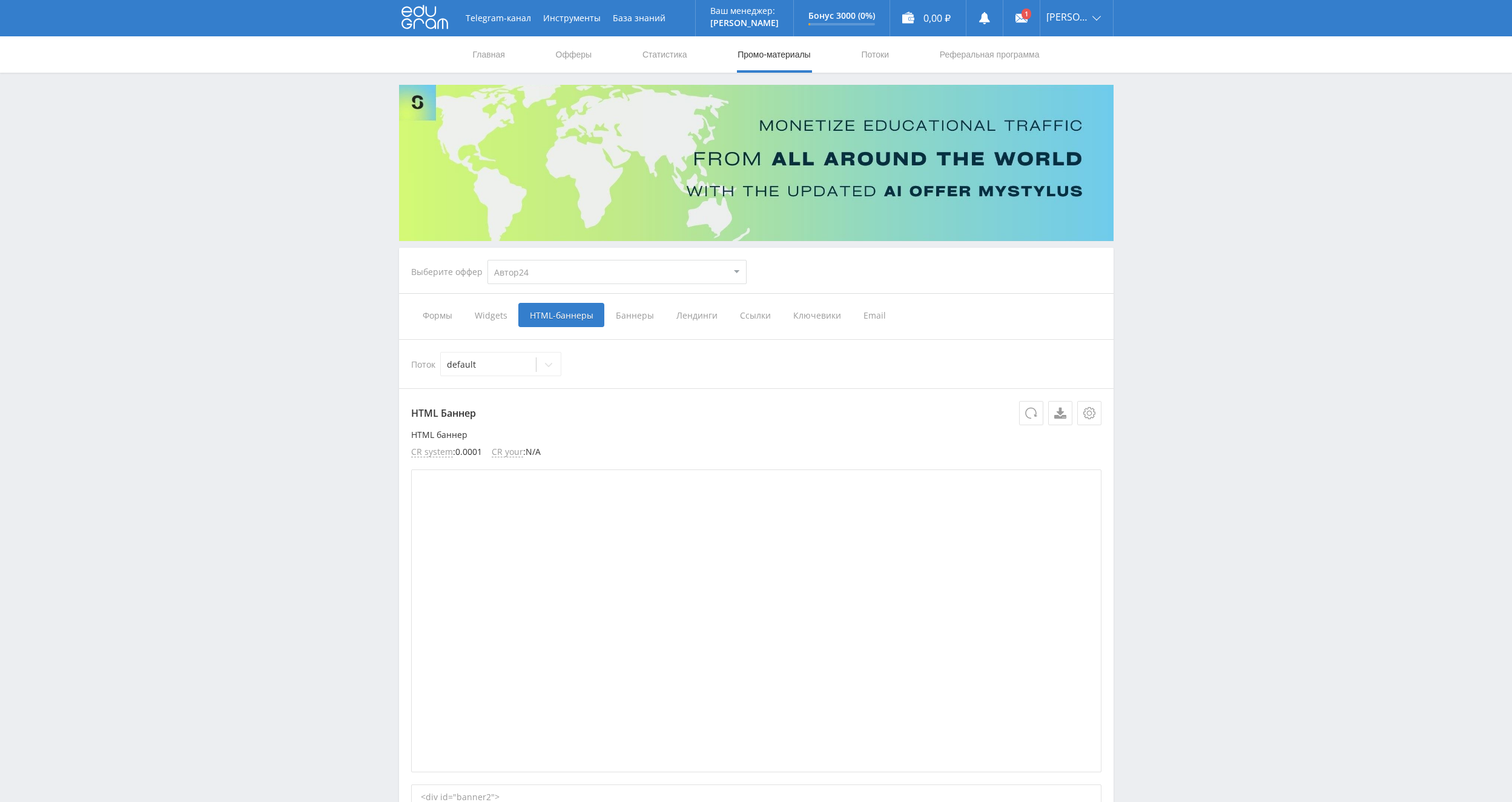
click at [644, 319] on span "Баннеры" at bounding box center [634, 314] width 60 height 24
click at [0, 0] on input "Баннеры" at bounding box center [0, 0] width 0 height 0
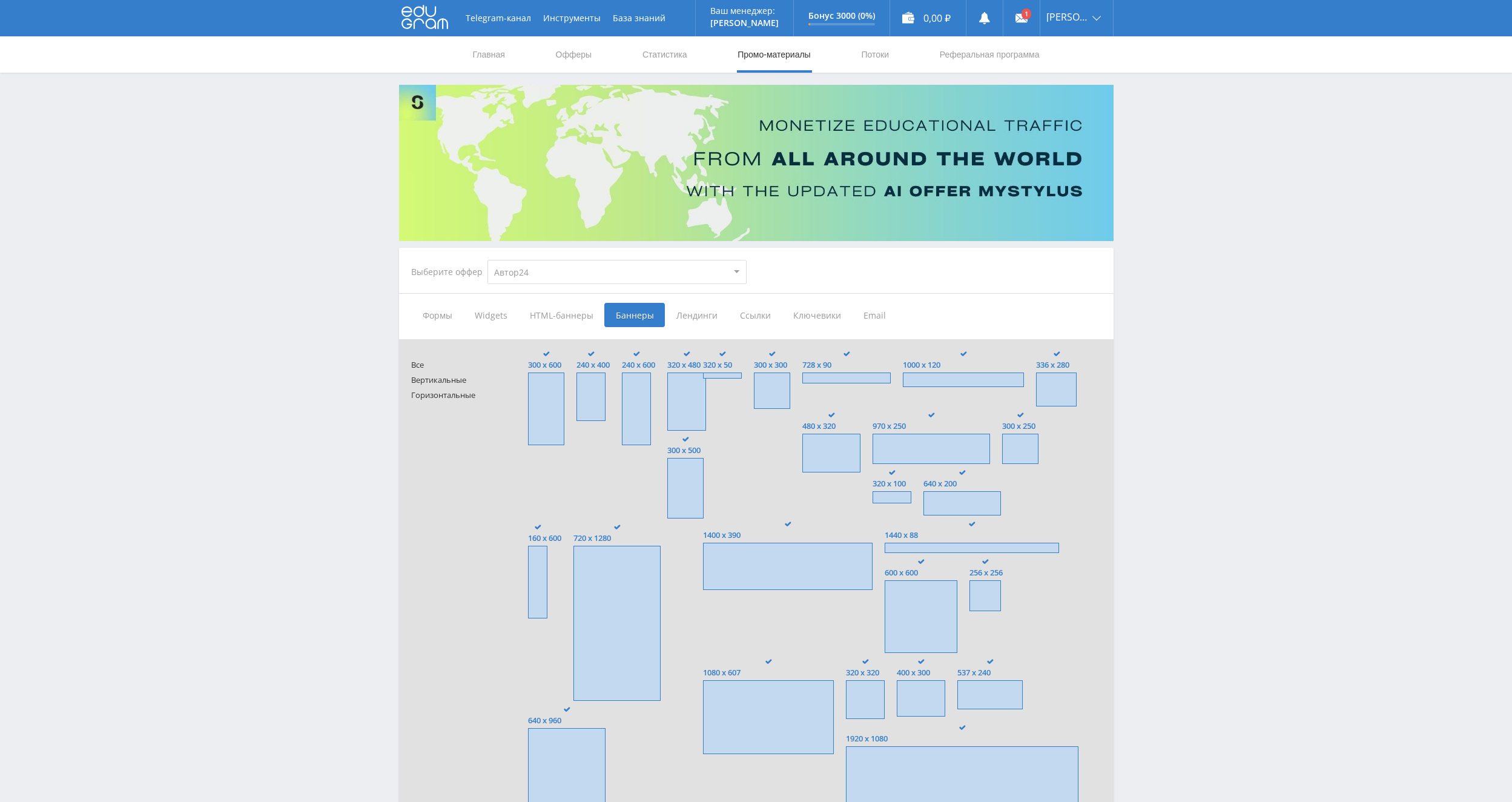
click at [712, 320] on span "Лендинги" at bounding box center [696, 314] width 64 height 24
click at [0, 0] on input "Лендинги" at bounding box center [0, 0] width 0 height 0
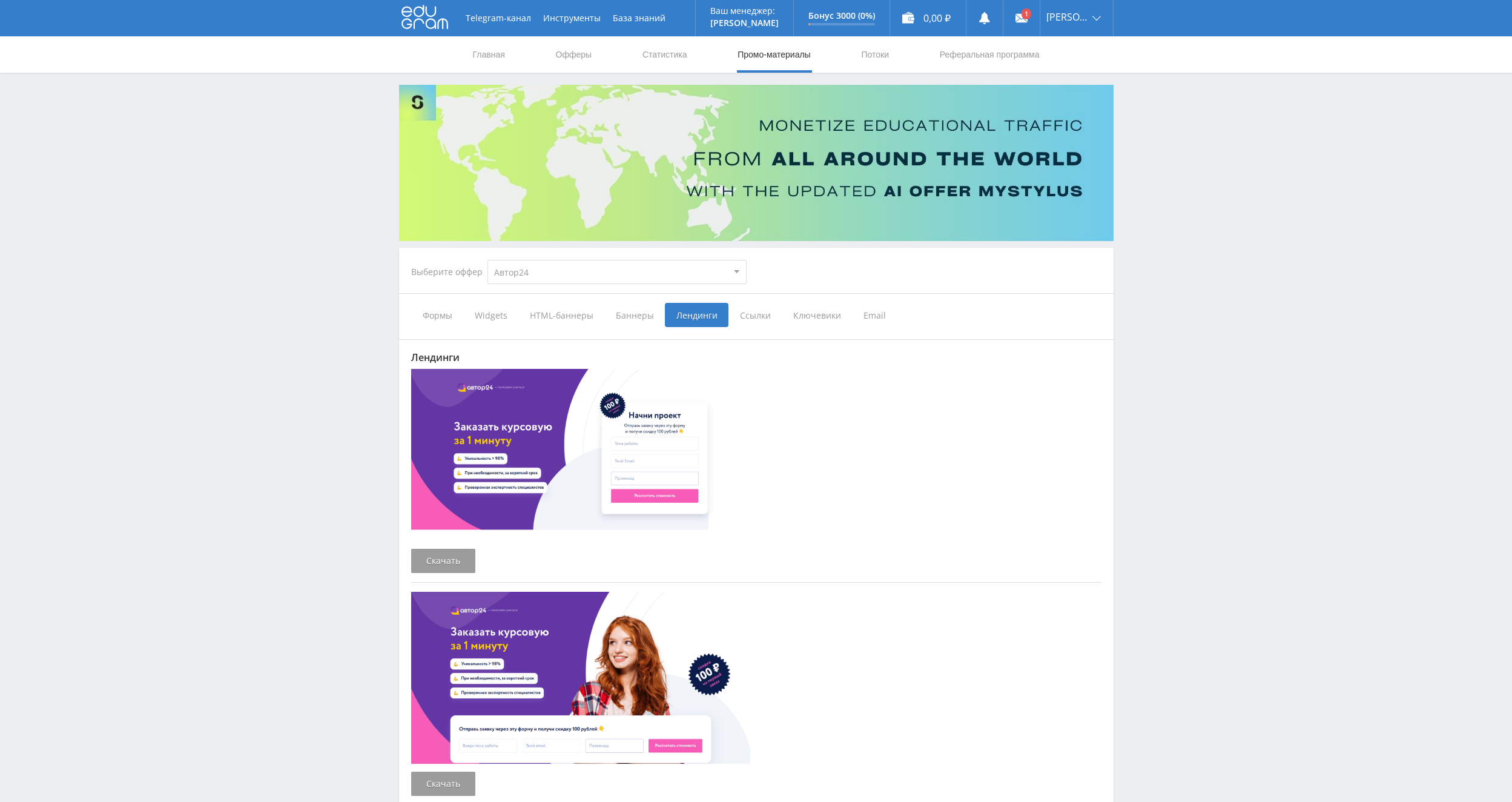
click at [749, 317] on span "Ссылки" at bounding box center [754, 314] width 53 height 24
click at [0, 0] on input "Ссылки" at bounding box center [0, 0] width 0 height 0
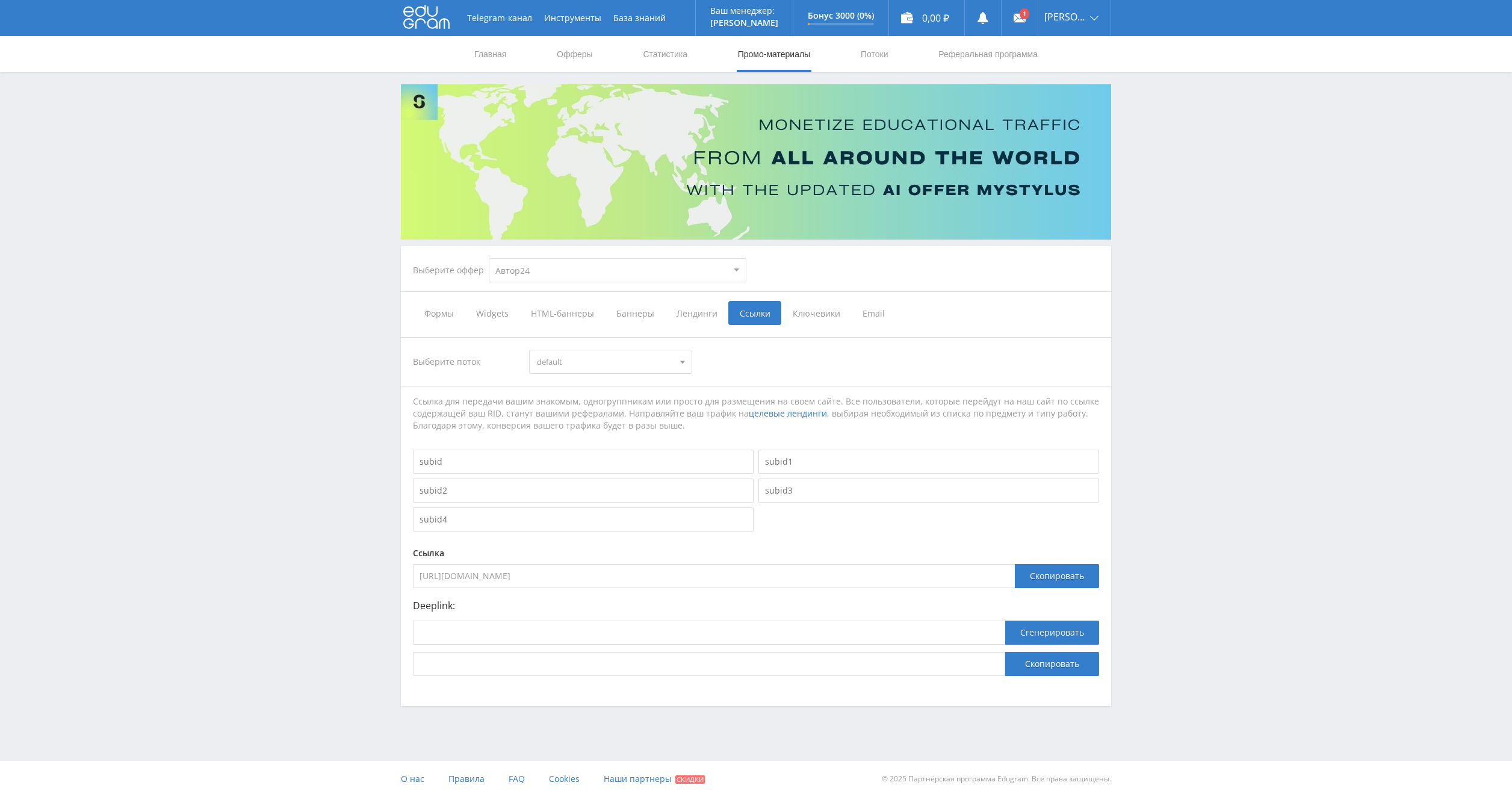
click at [790, 318] on span "Ключевики" at bounding box center [816, 312] width 70 height 24
click at [0, 0] on input "Ключевики" at bounding box center [0, 0] width 0 height 0
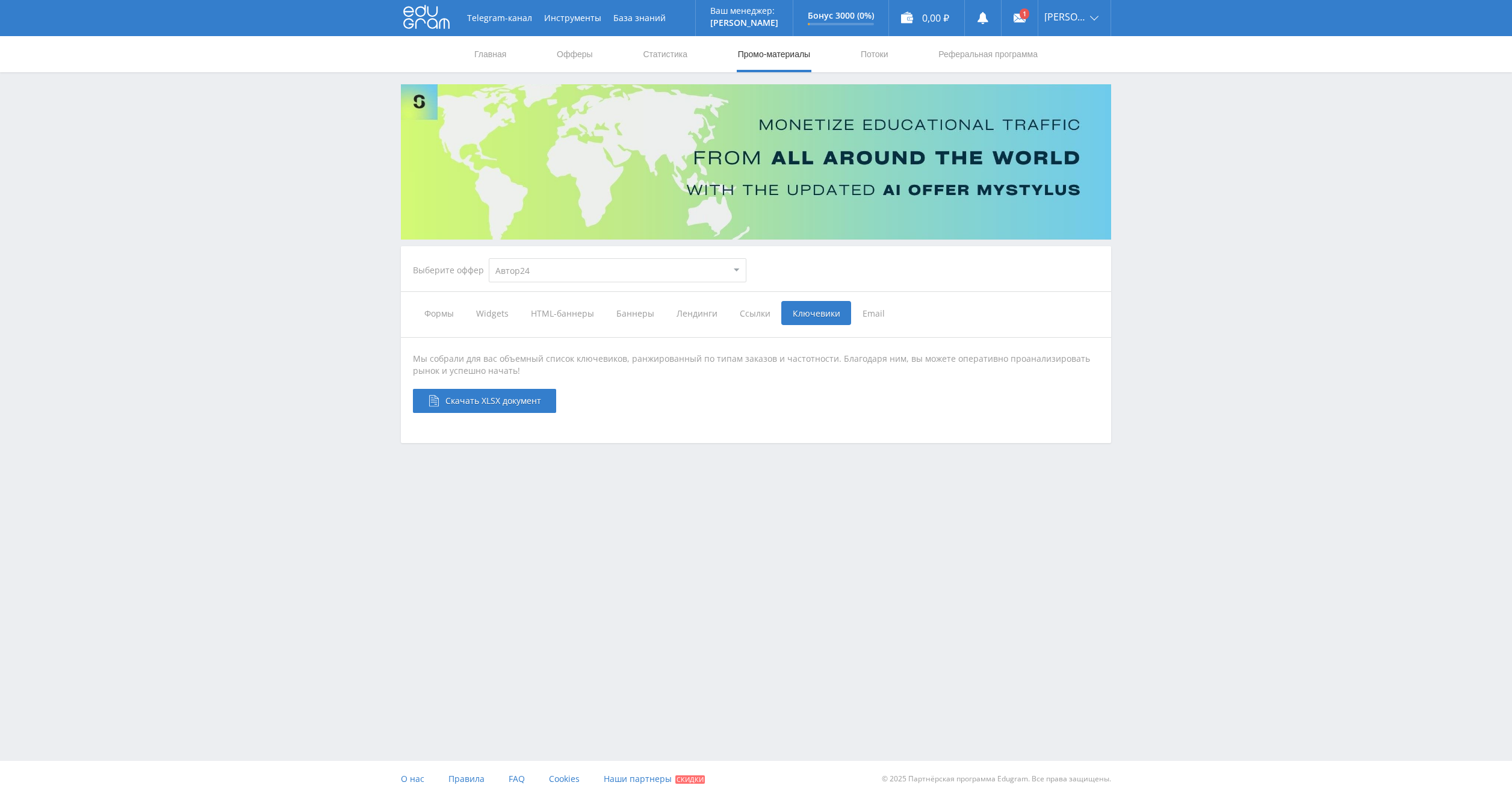
click at [859, 315] on span "Email" at bounding box center [874, 312] width 46 height 24
click at [0, 0] on input "Email" at bounding box center [0, 0] width 0 height 0
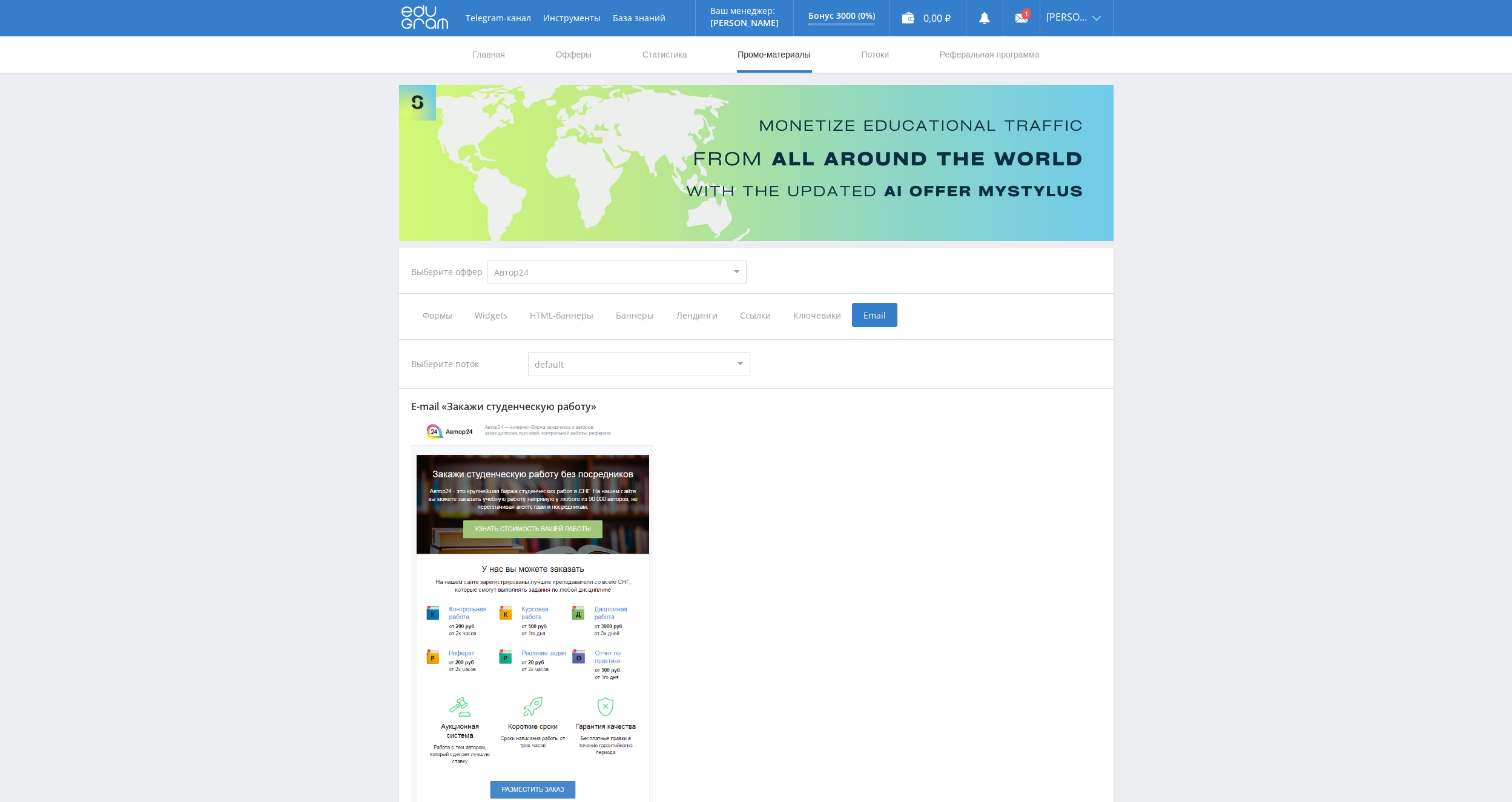
click at [439, 317] on span "Формы" at bounding box center [437, 314] width 52 height 24
click at [0, 0] on input "Формы" at bounding box center [0, 0] width 0 height 0
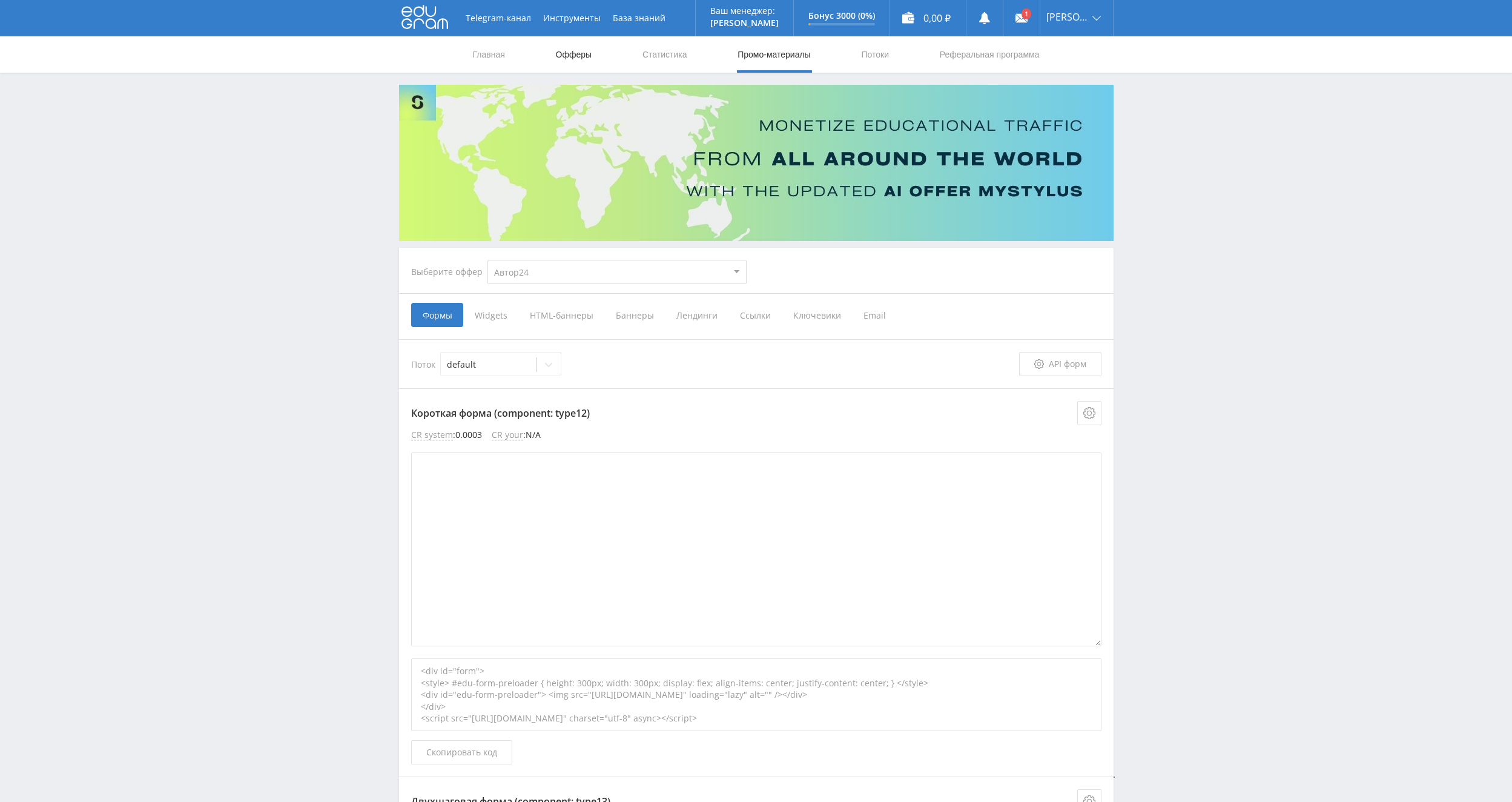
click at [580, 53] on link "Офферы" at bounding box center [574, 54] width 39 height 36
